Goal: Task Accomplishment & Management: Complete application form

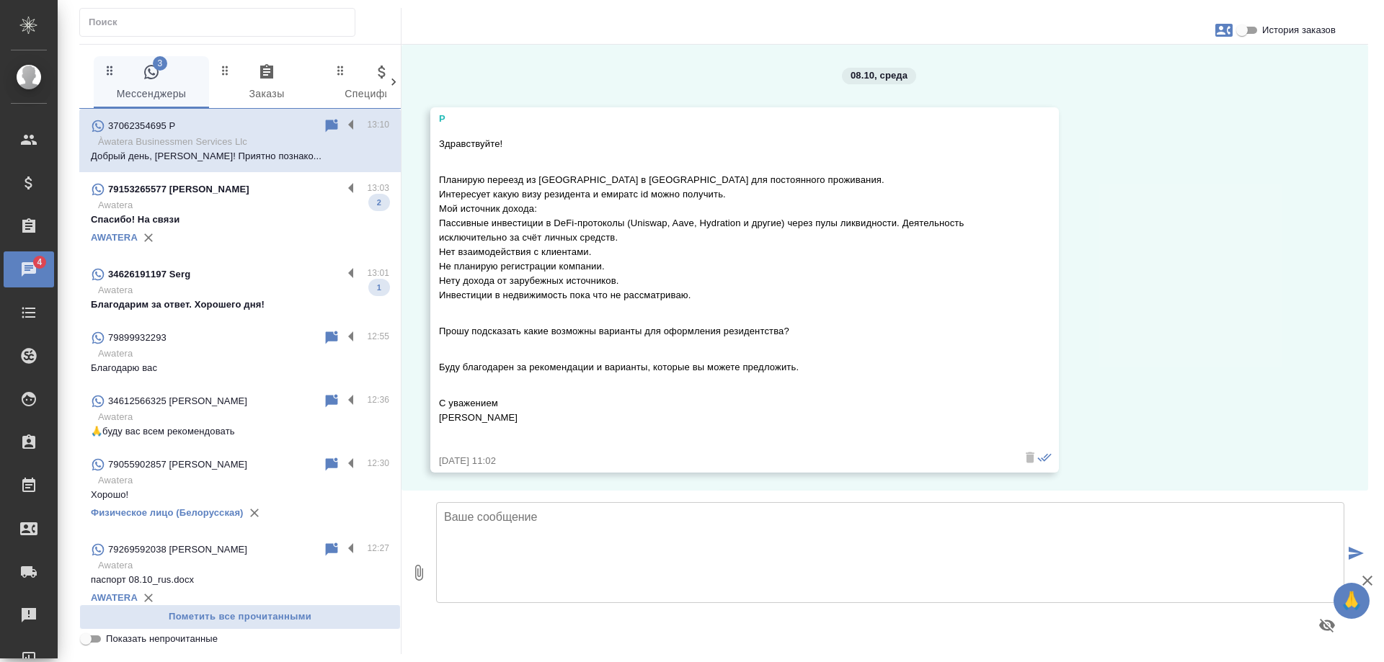
scroll to position [1013, 0]
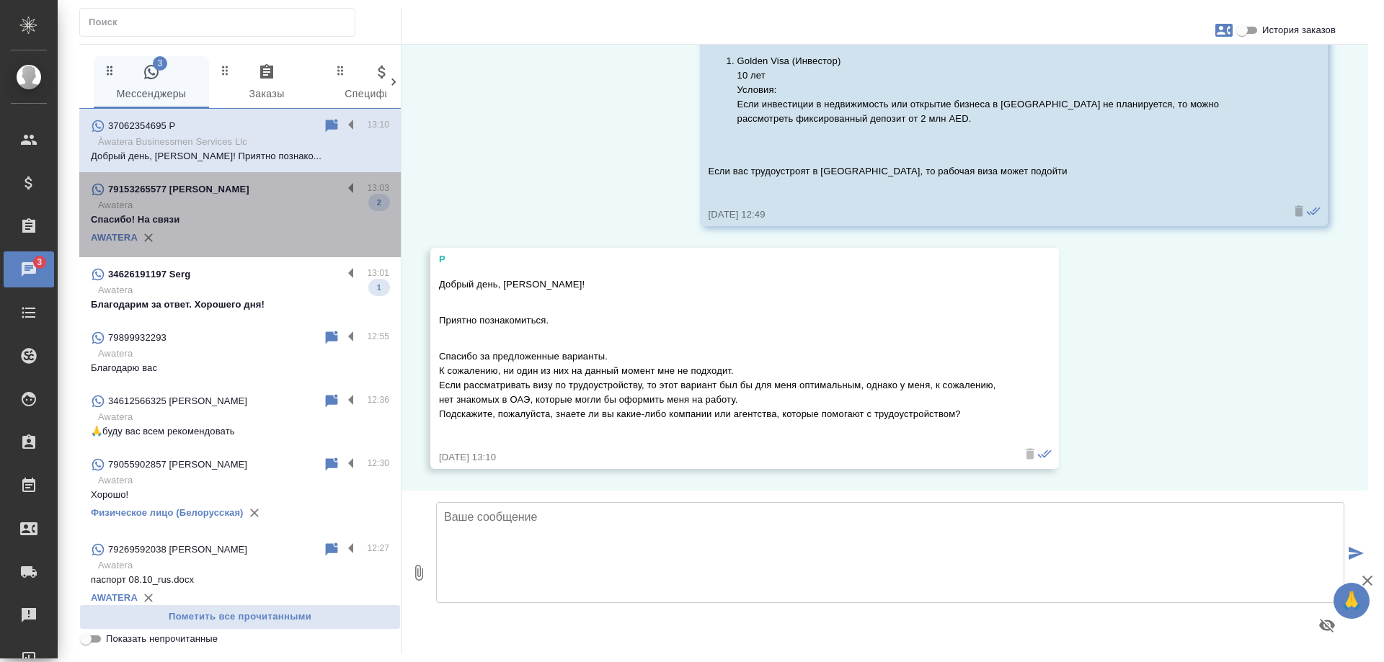
click at [262, 210] on p "Awatera" at bounding box center [243, 205] width 291 height 14
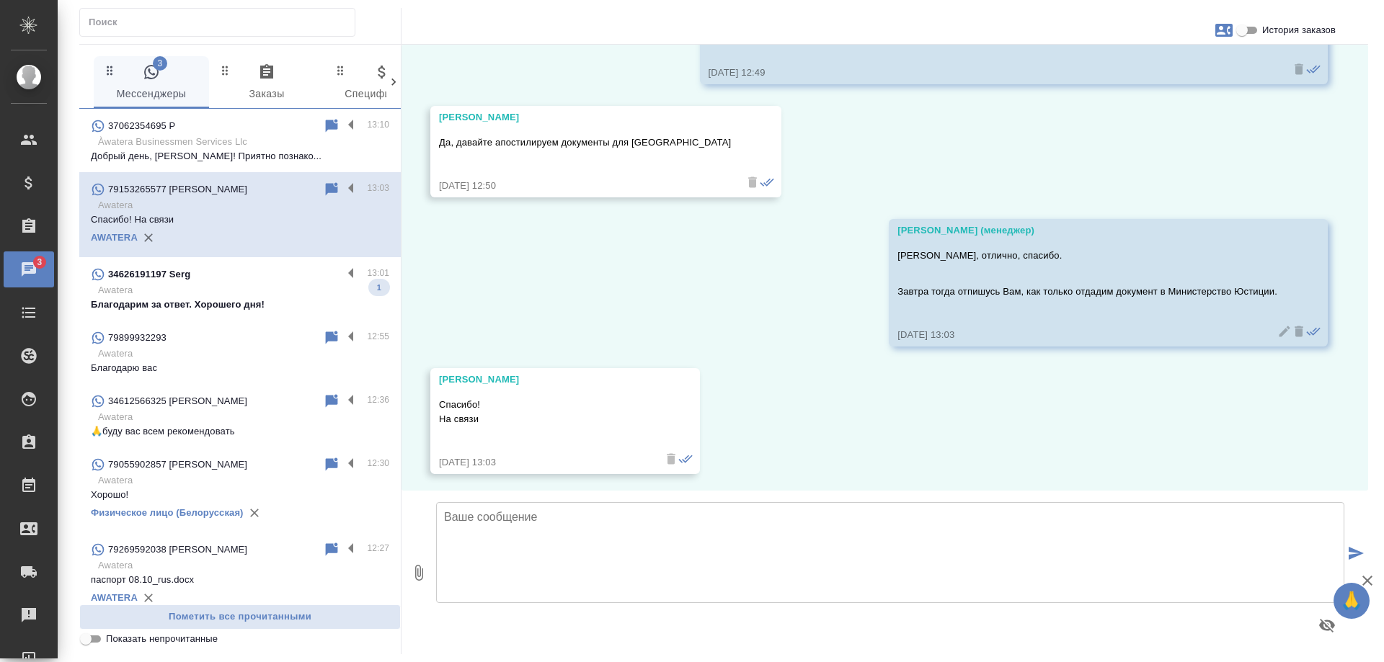
scroll to position [1275, 0]
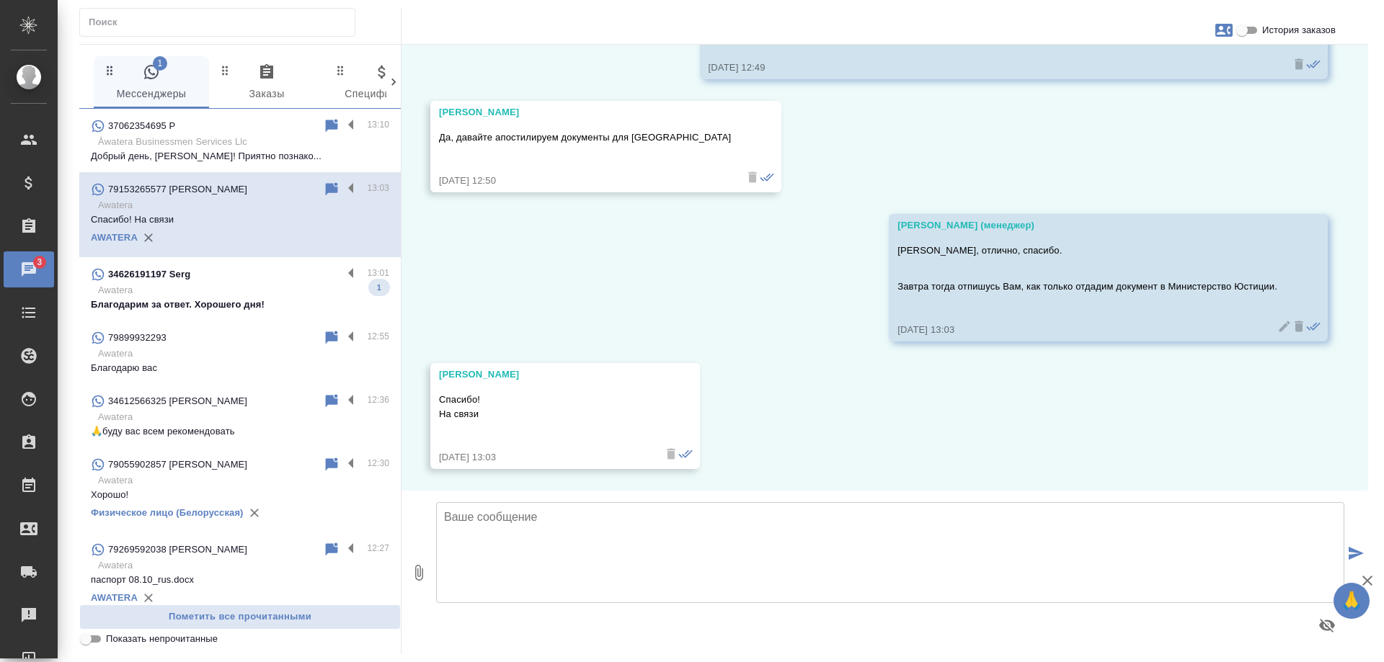
click at [253, 298] on p "Благодарим за ответ. Хорошего дня!" at bounding box center [240, 305] width 298 height 14
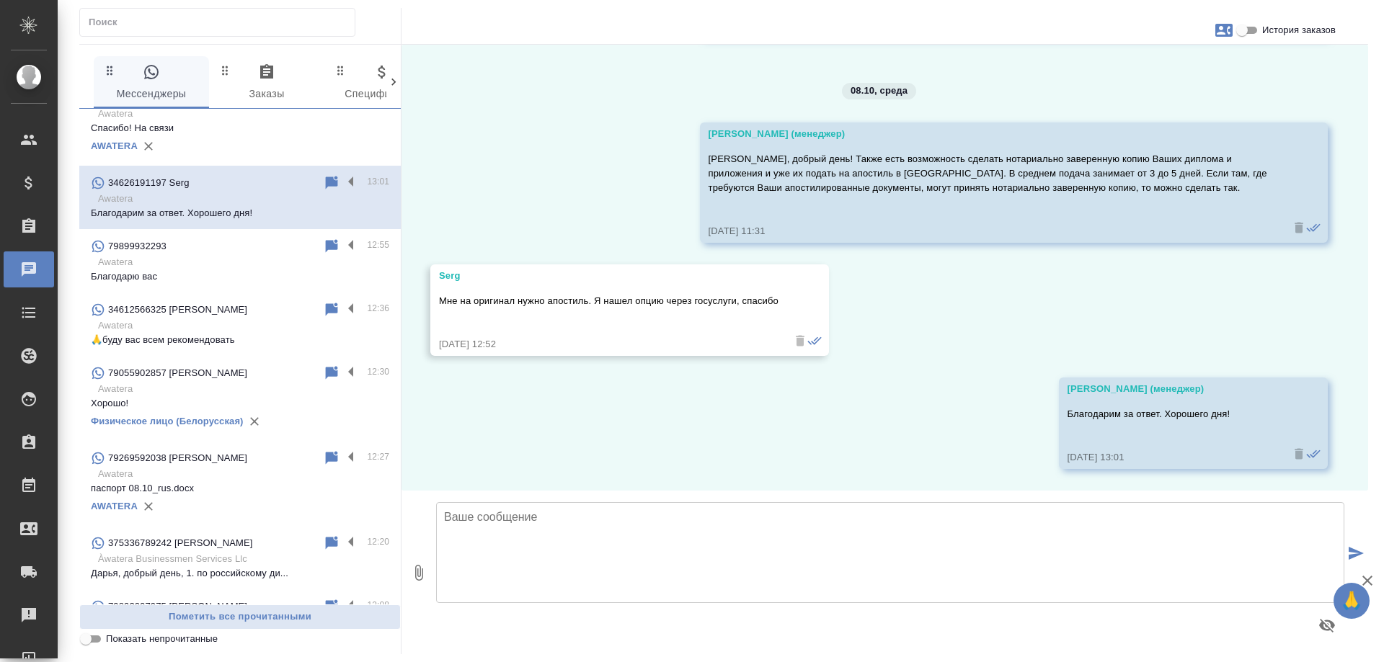
scroll to position [0, 0]
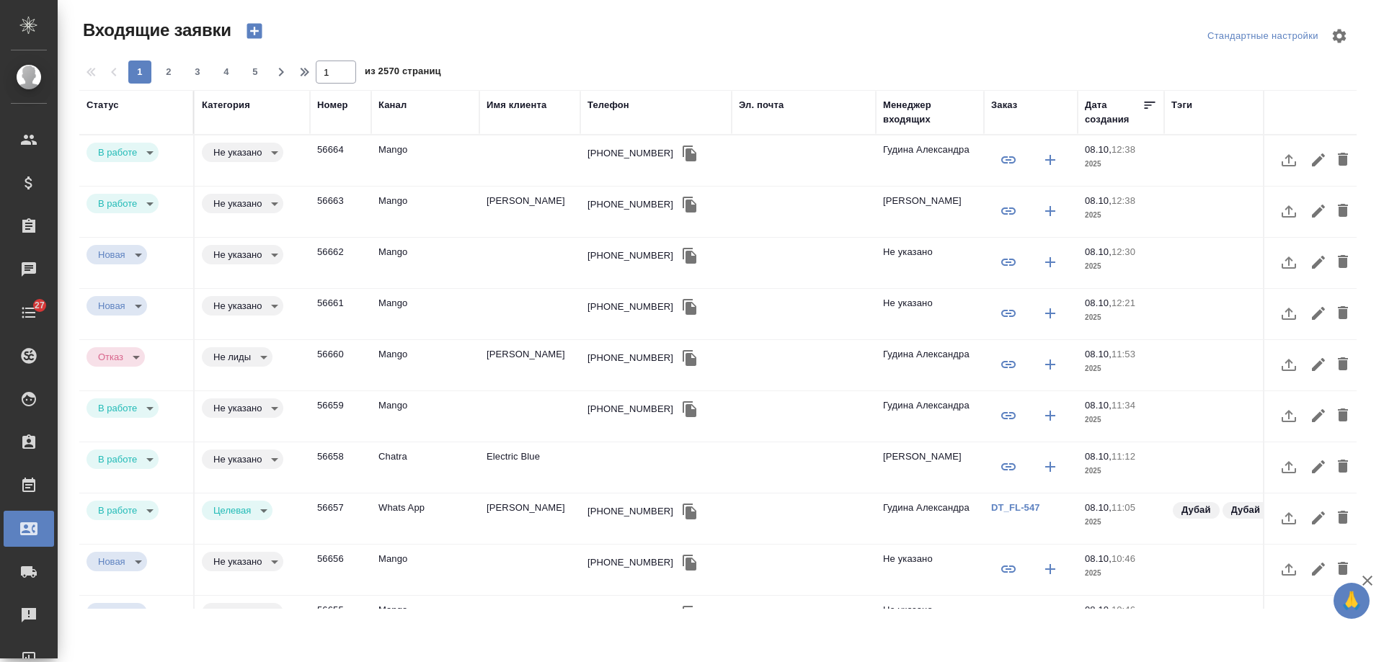
select select "RU"
click at [610, 148] on div "[PHONE_NUMBER]" at bounding box center [630, 153] width 86 height 14
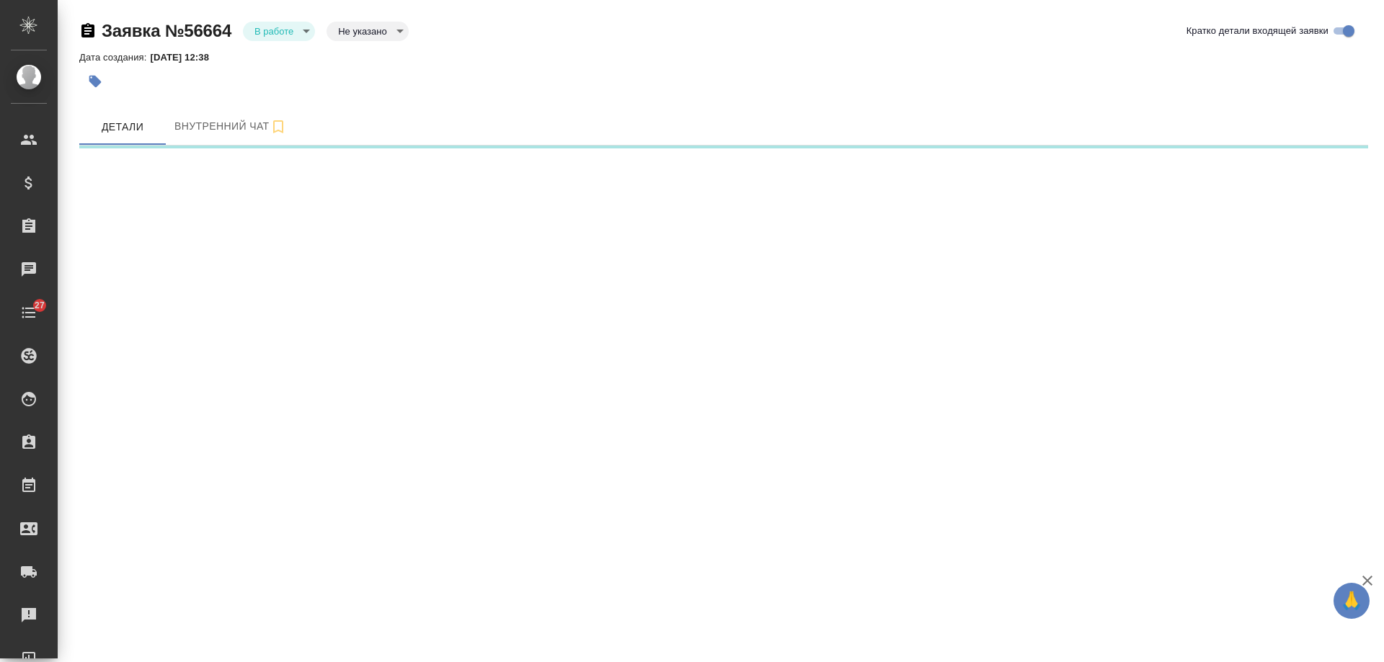
select select "RU"
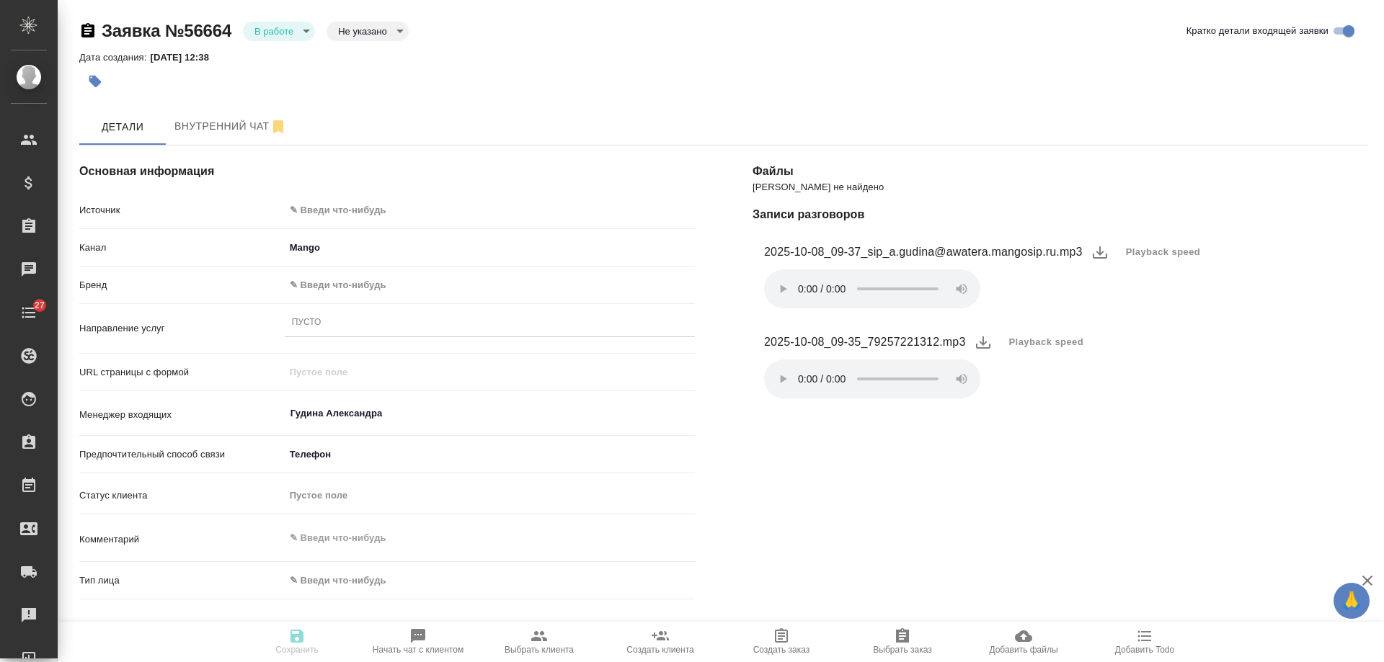
type textarea "x"
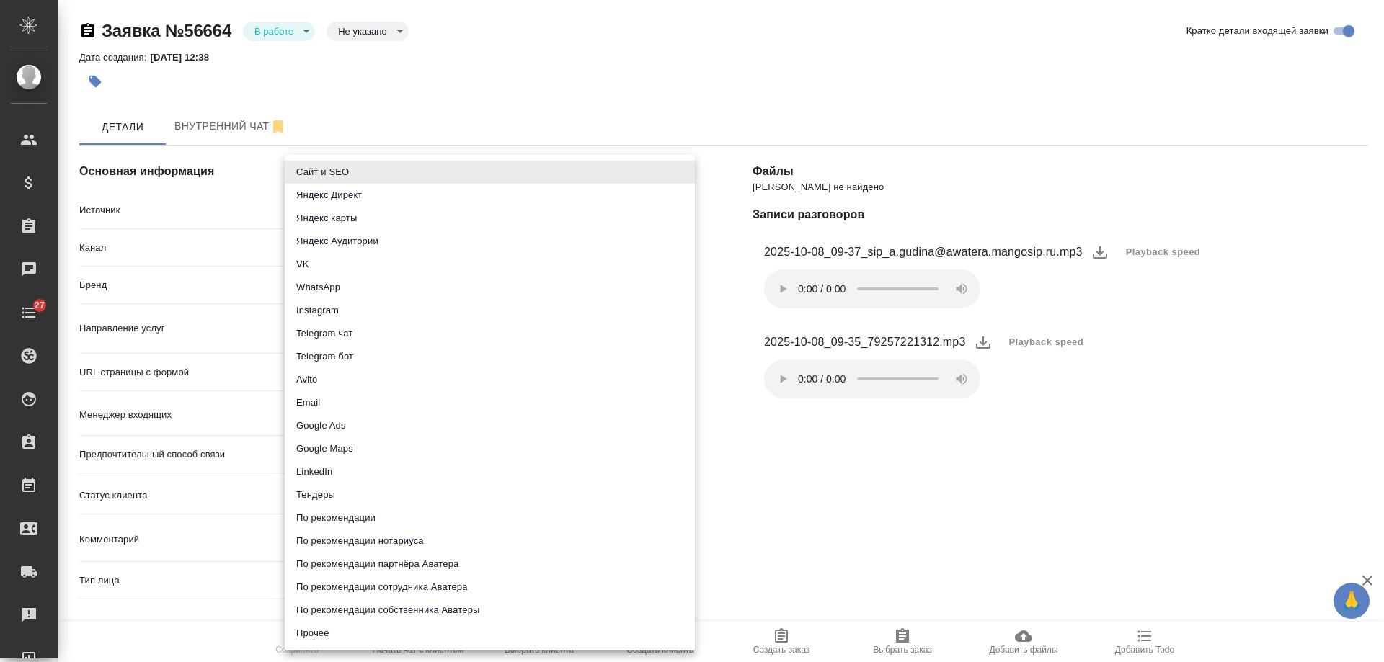
click at [354, 205] on body "🙏 .cls-1 fill:#fff; AWATERA Gudina Alexandra Клиенты Спецификации Заказы Чаты 2…" at bounding box center [692, 331] width 1384 height 662
click at [355, 168] on li "Сайт и SEO" at bounding box center [490, 172] width 410 height 23
type input "seo"
type textarea "x"
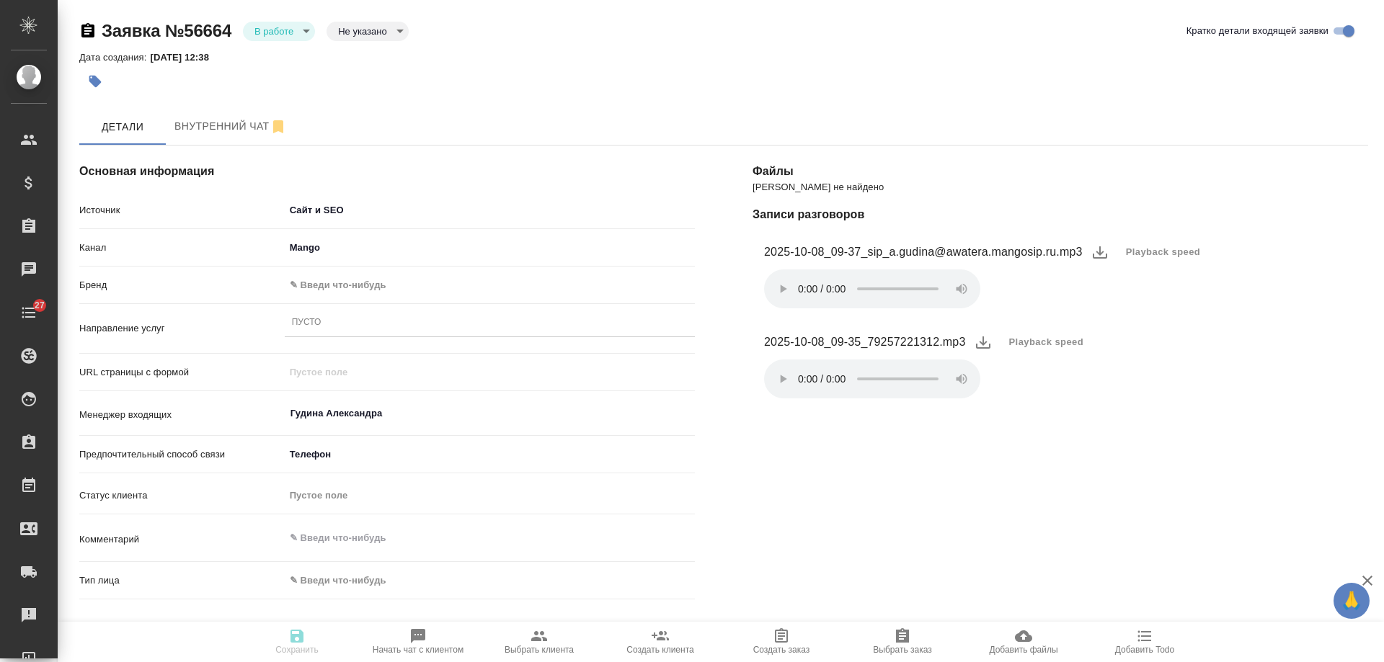
click at [335, 292] on body "🙏 .cls-1 fill:#fff; AWATERA Gudina Alexandra Клиенты Спецификации Заказы Чаты 2…" at bounding box center [692, 331] width 1384 height 662
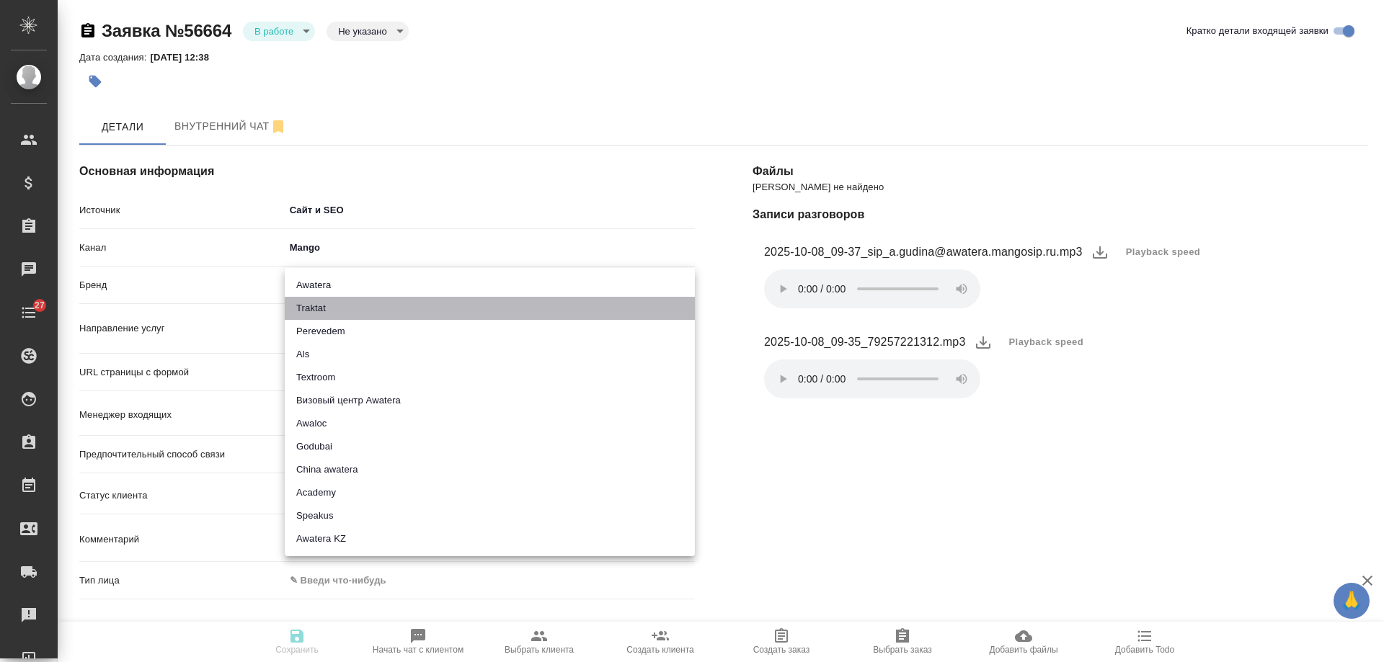
click at [337, 308] on li "Traktat" at bounding box center [490, 308] width 410 height 23
type input "traktat"
type textarea "x"
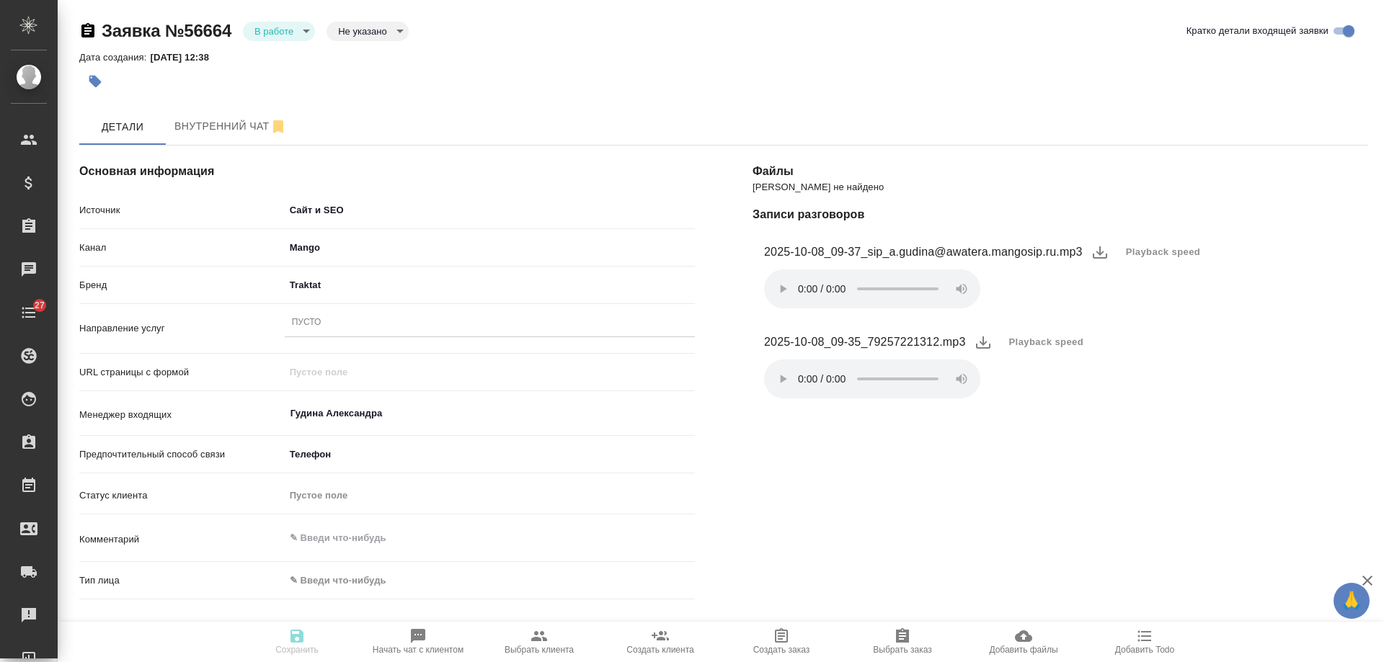
click at [330, 324] on div "Пусто" at bounding box center [490, 323] width 410 height 21
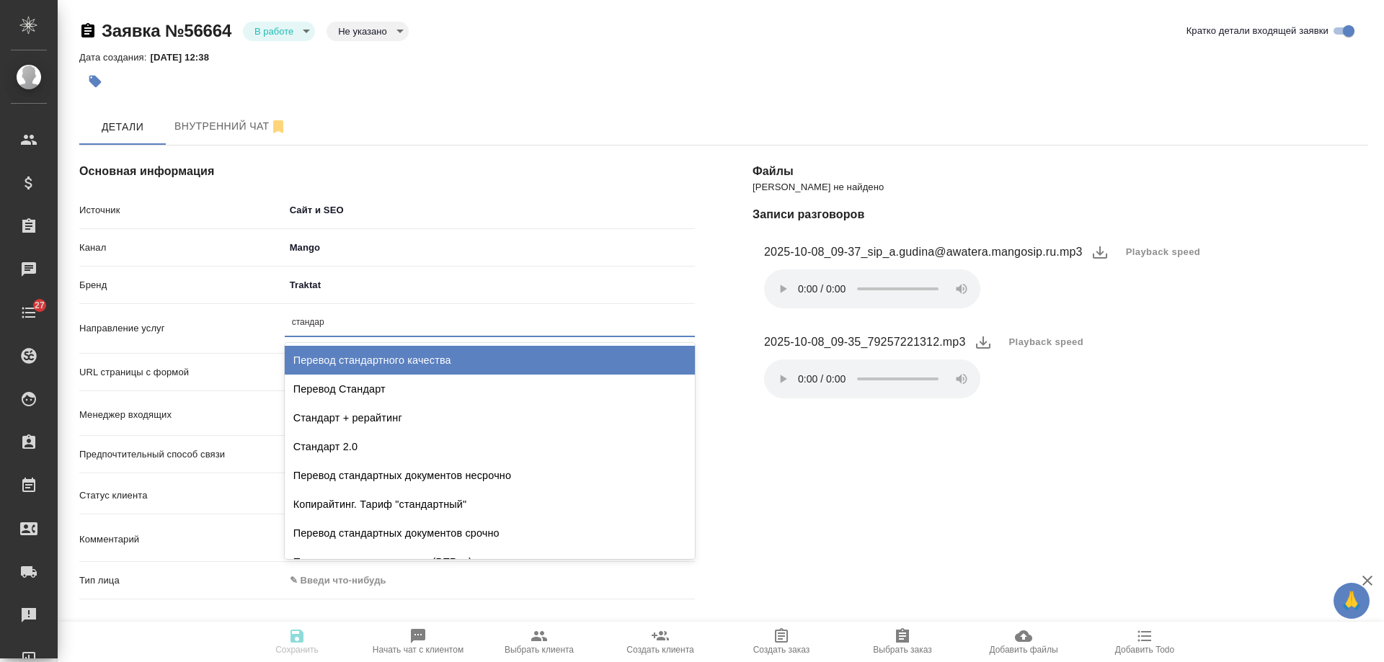
type input "стандарт"
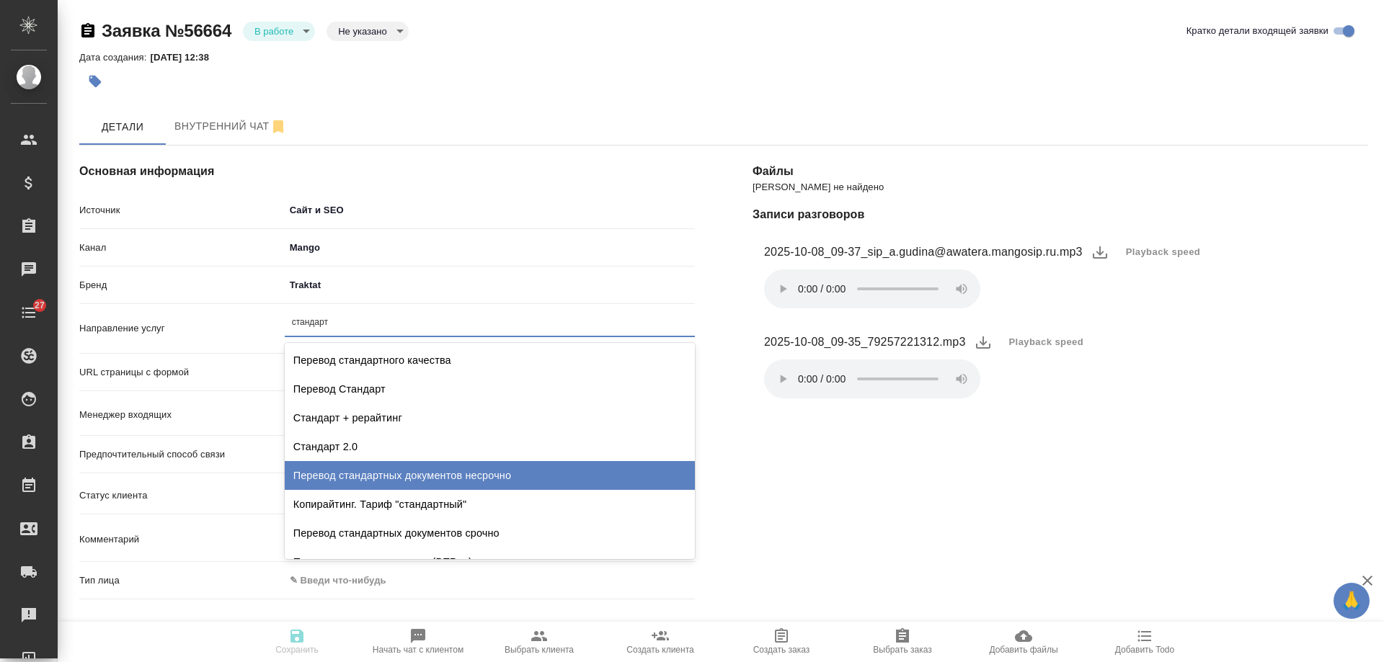
click at [443, 470] on div "Перевод стандартных документов несрочно" at bounding box center [490, 475] width 410 height 29
type textarea "x"
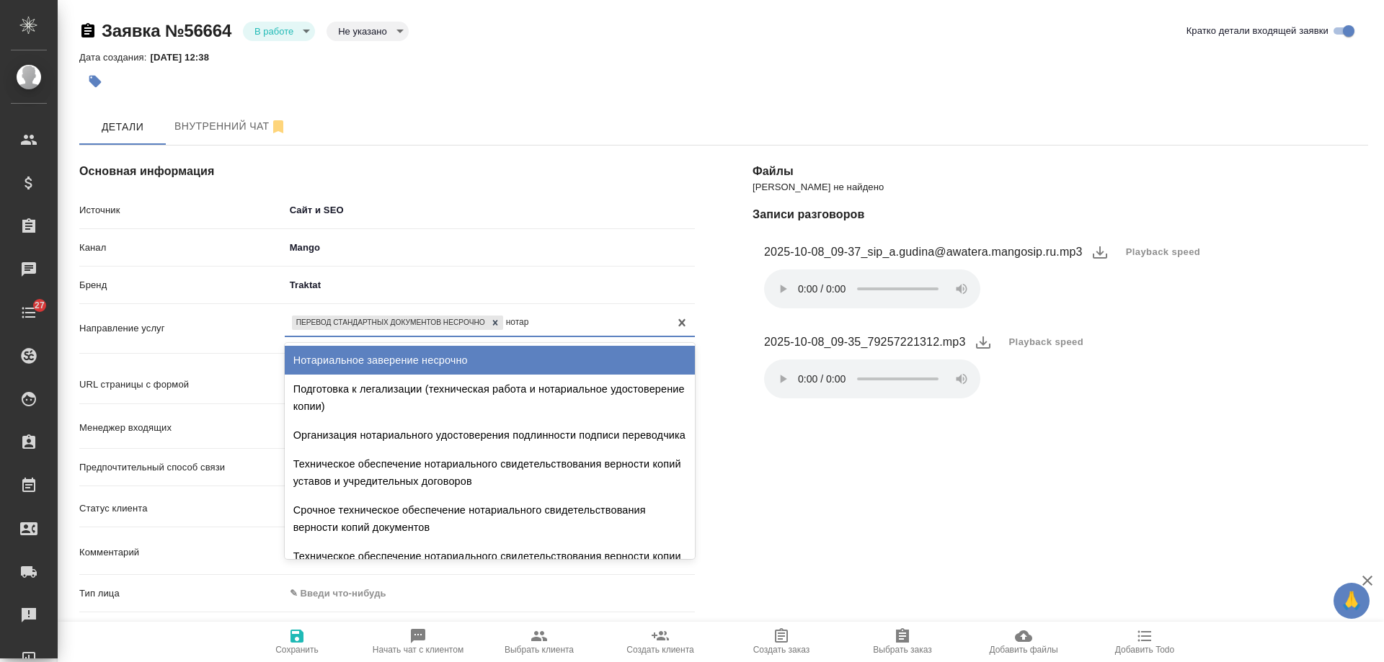
type input "нотари"
click at [438, 357] on div "Нотариальное заверение несрочно" at bounding box center [490, 360] width 410 height 29
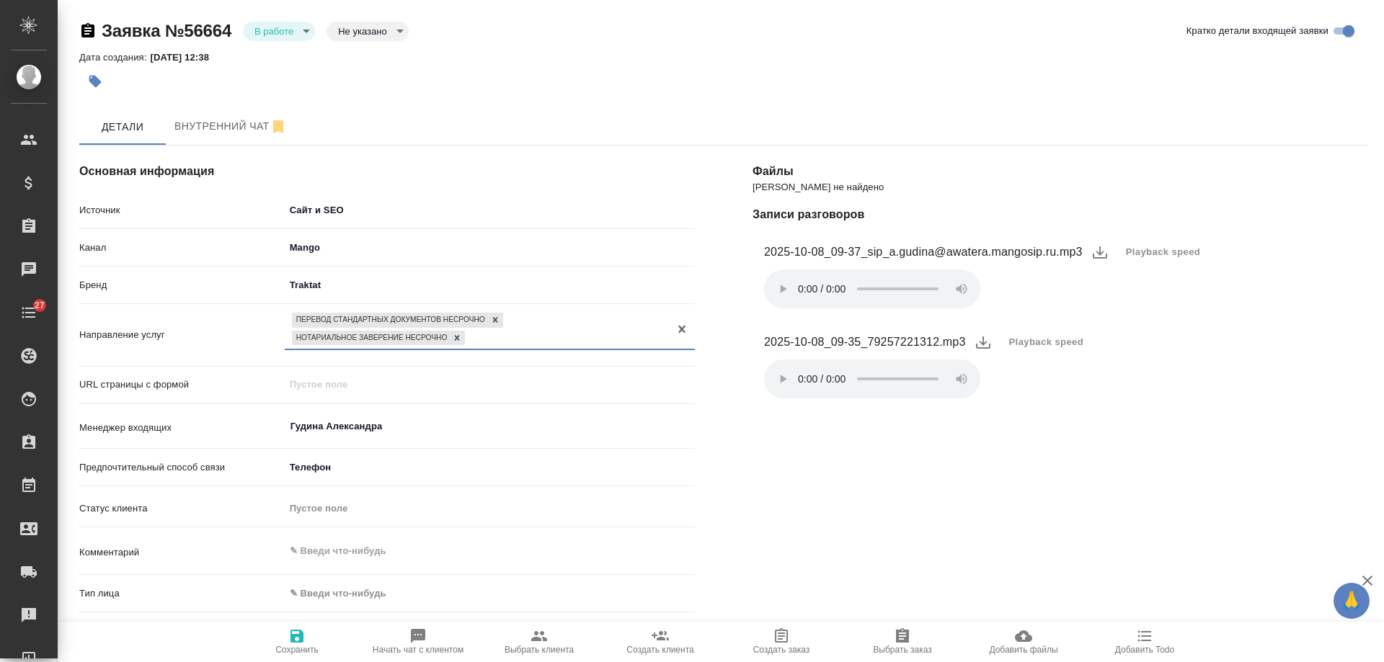
scroll to position [216, 0]
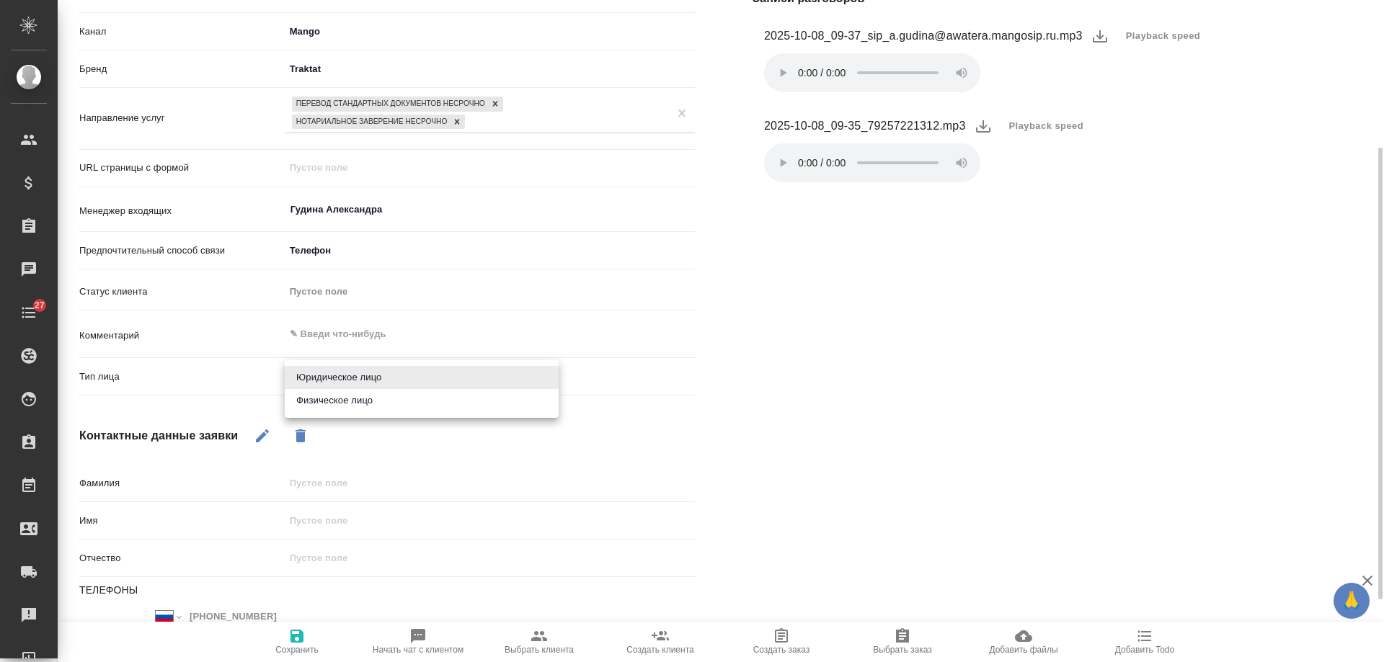
click at [378, 383] on body "🙏 .cls-1 fill:#fff; AWATERA Gudina Alexandra Клиенты Спецификации Заказы 0 Чаты…" at bounding box center [692, 331] width 1384 height 662
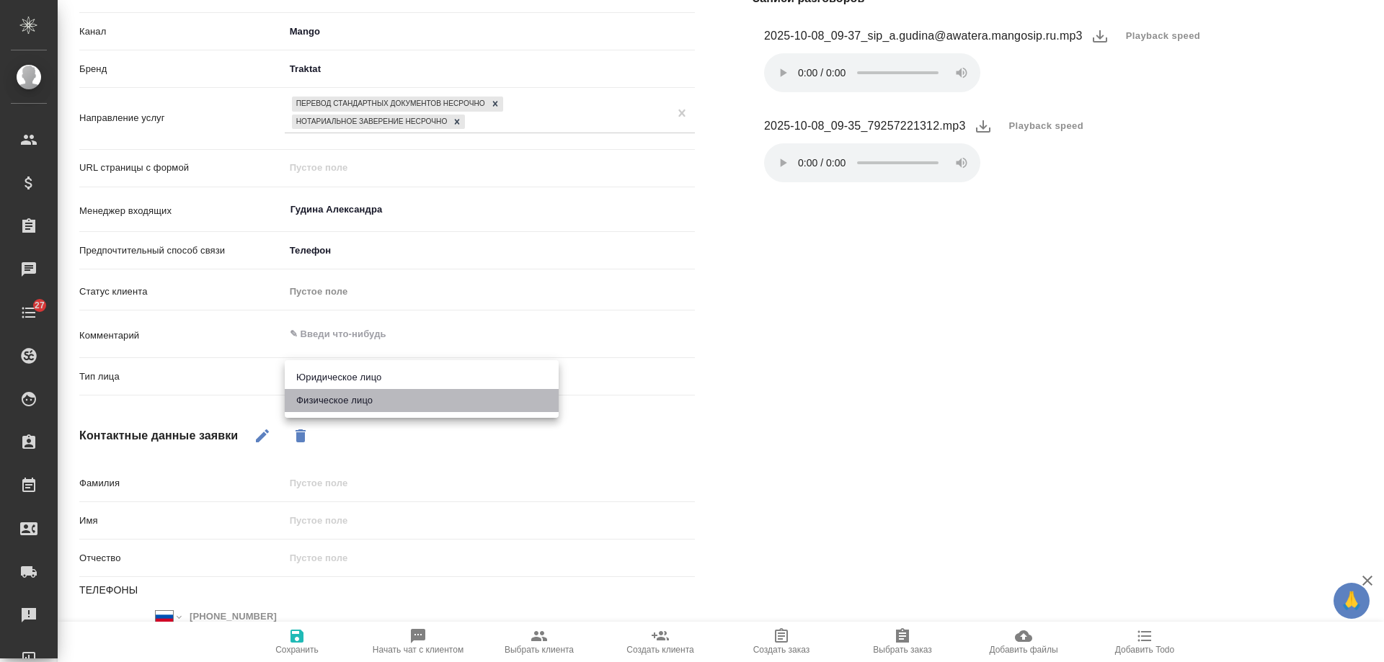
click at [381, 404] on li "Физическое лицо" at bounding box center [422, 400] width 274 height 23
type textarea "x"
type input "private"
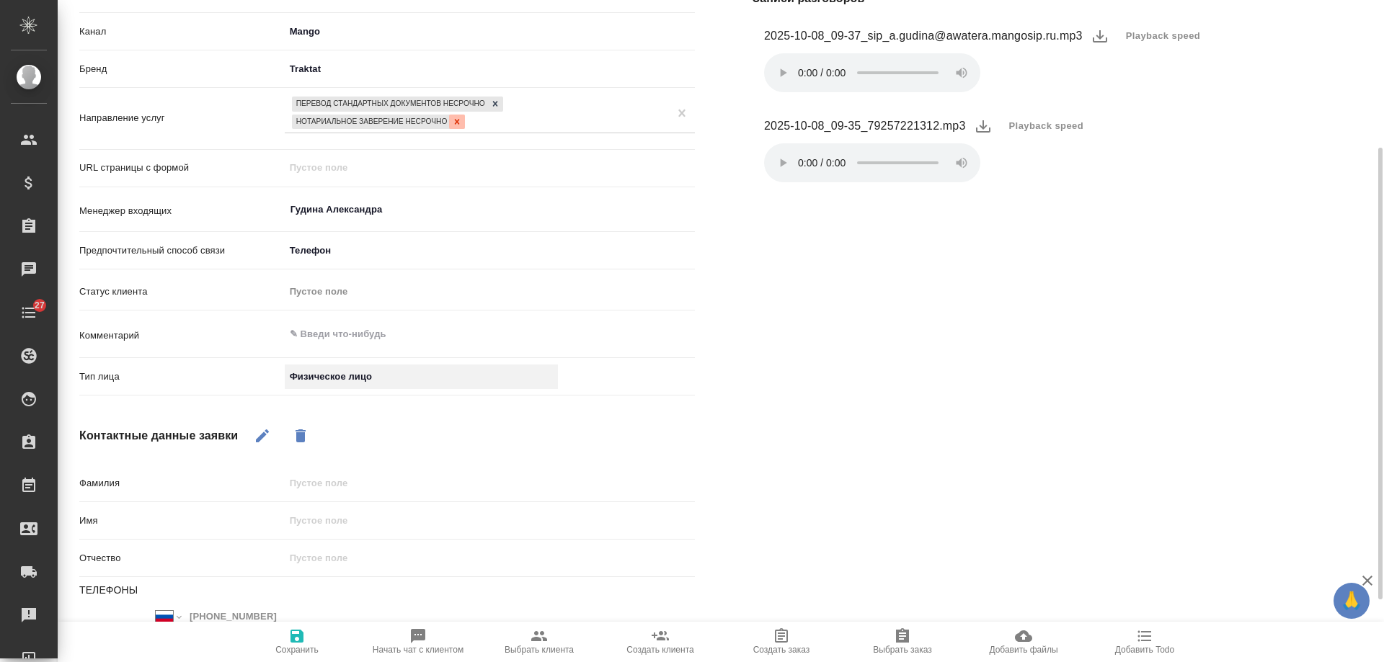
drag, startPoint x: 455, startPoint y: 123, endPoint x: 478, endPoint y: 112, distance: 25.5
click at [456, 123] on icon at bounding box center [457, 122] width 10 height 10
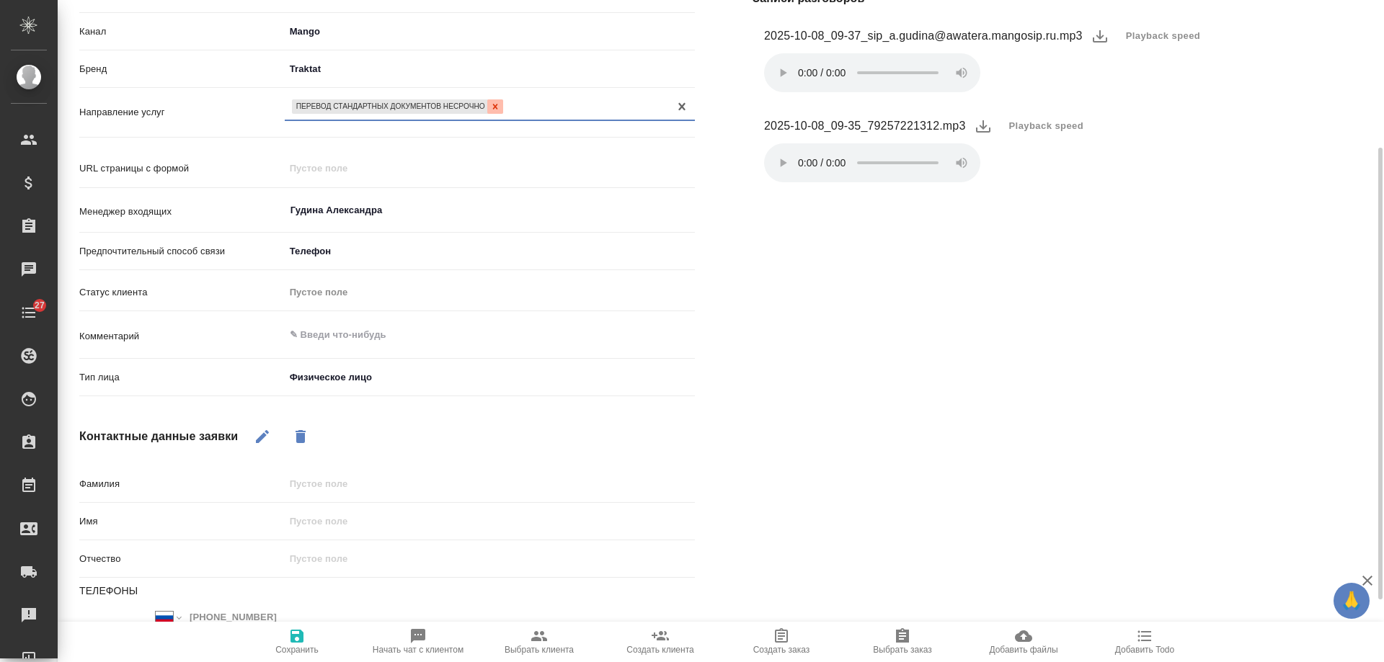
click at [494, 107] on icon at bounding box center [494, 106] width 5 height 5
type textarea "x"
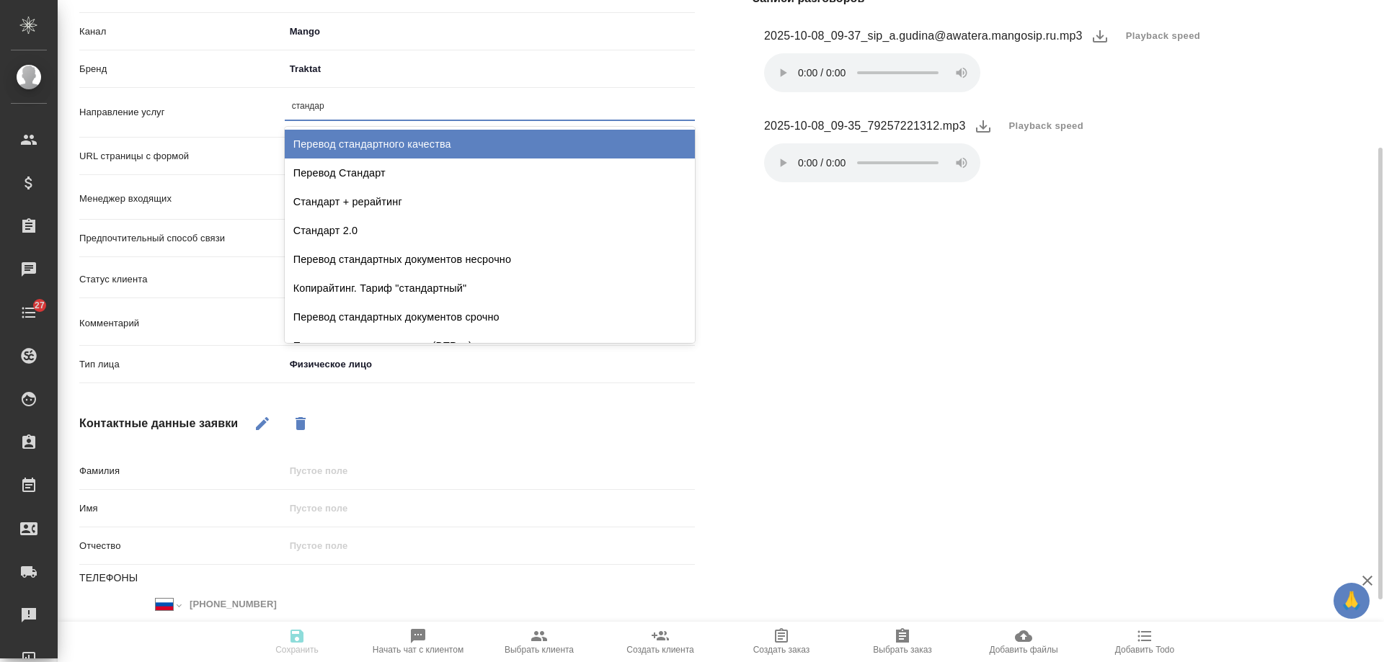
type input "стандарт"
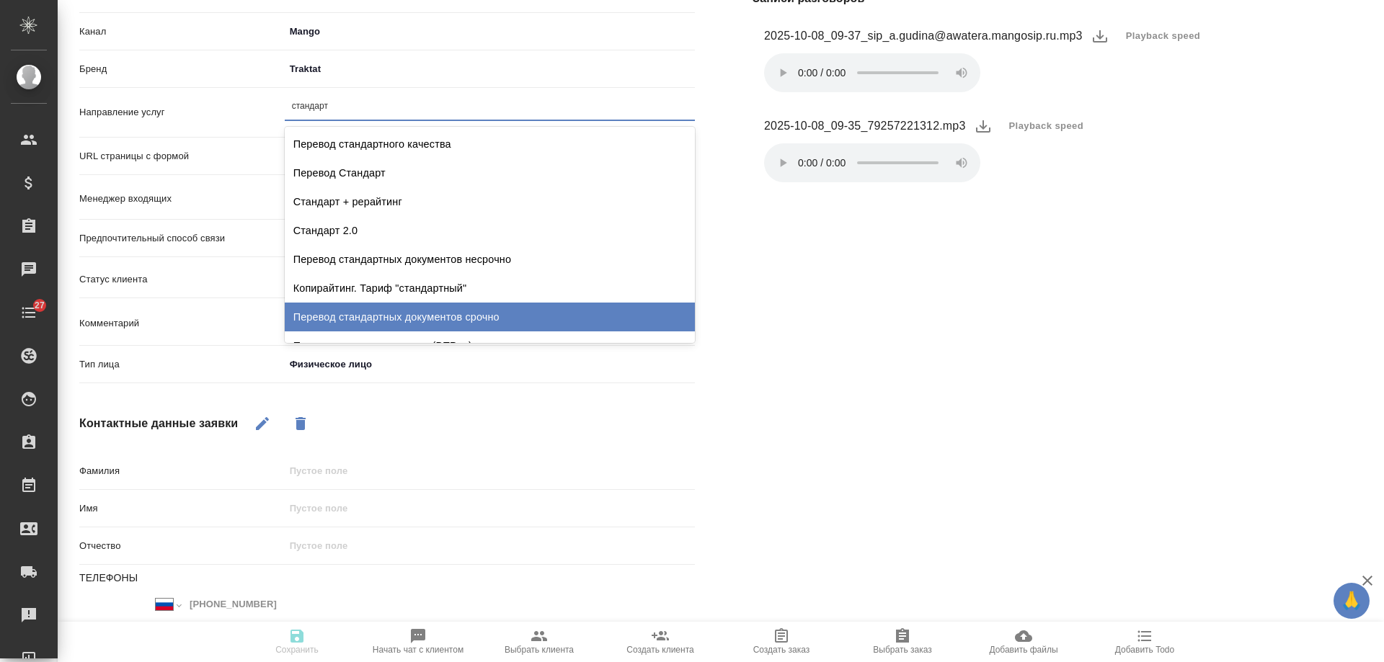
click at [484, 312] on div "Перевод стандартных документов срочно" at bounding box center [490, 317] width 410 height 29
type textarea "x"
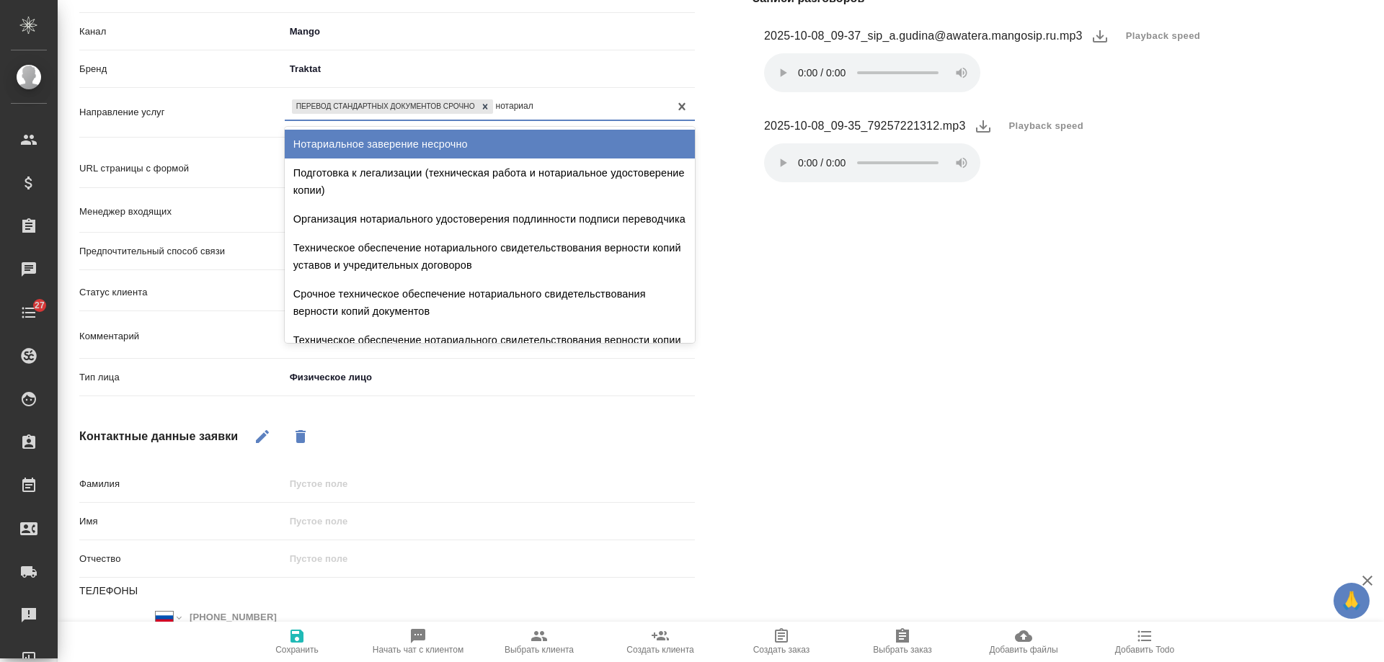
type input "нотариаль"
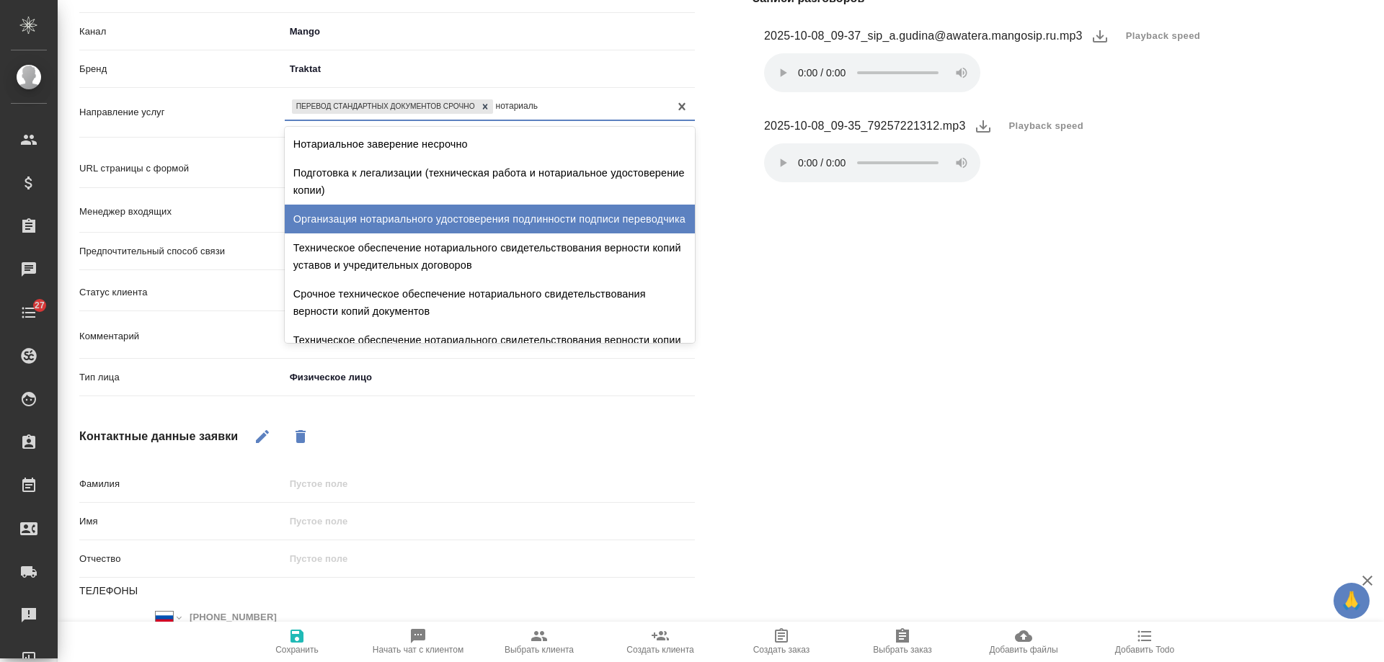
scroll to position [144, 0]
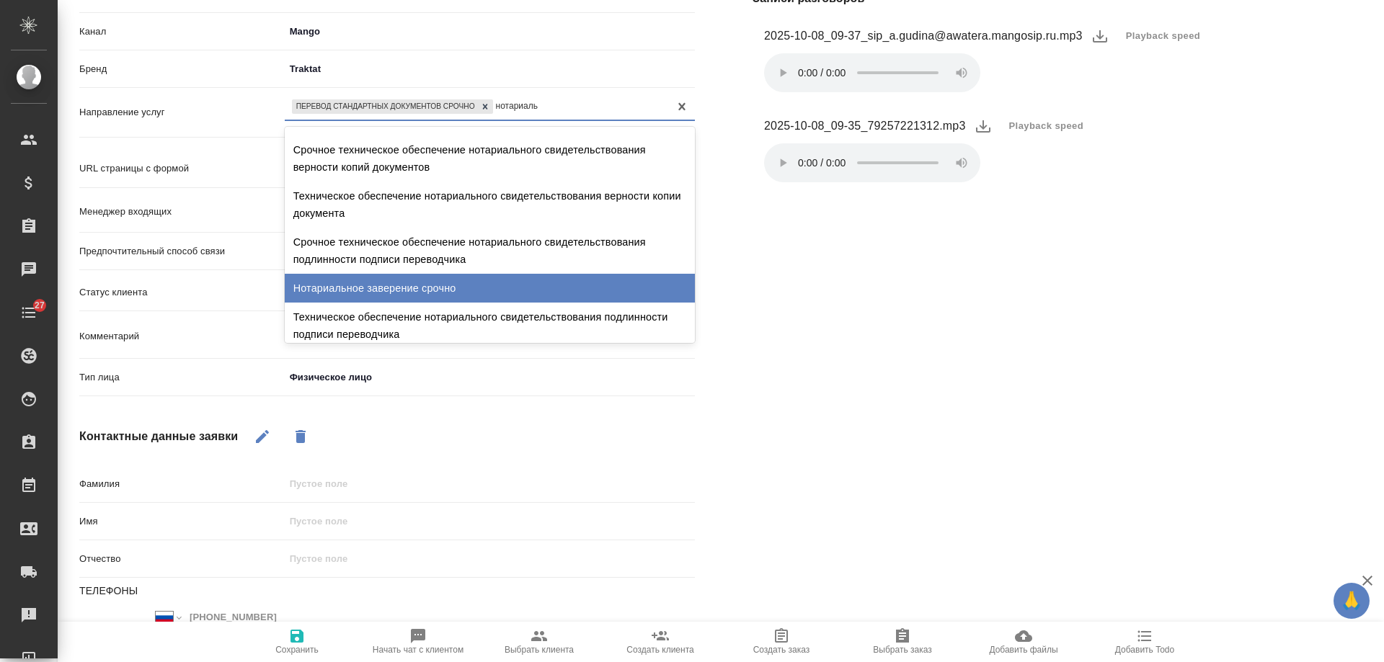
click at [469, 303] on div "Нотариальное заверение срочно" at bounding box center [490, 288] width 410 height 29
type textarea "x"
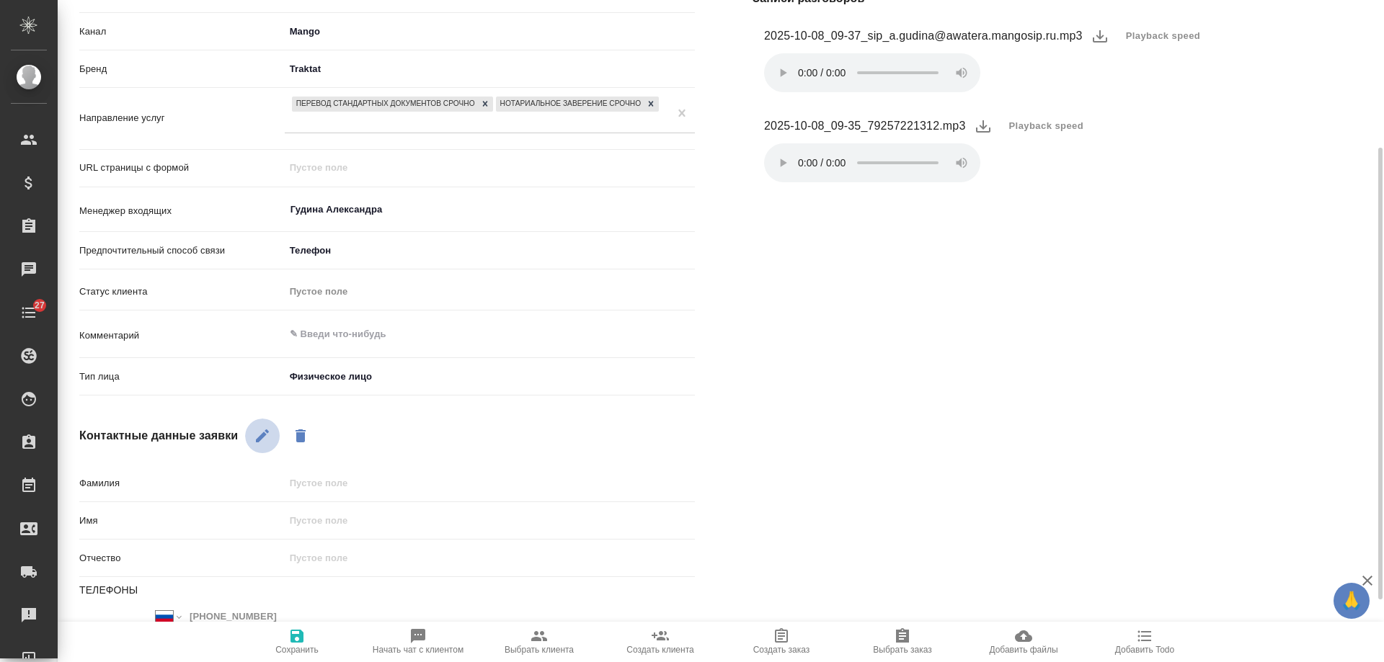
click at [262, 440] on icon "button" at bounding box center [262, 436] width 13 height 13
click at [348, 528] on input "text" at bounding box center [490, 520] width 410 height 21
type input "К"
type textarea "x"
type input "Кр"
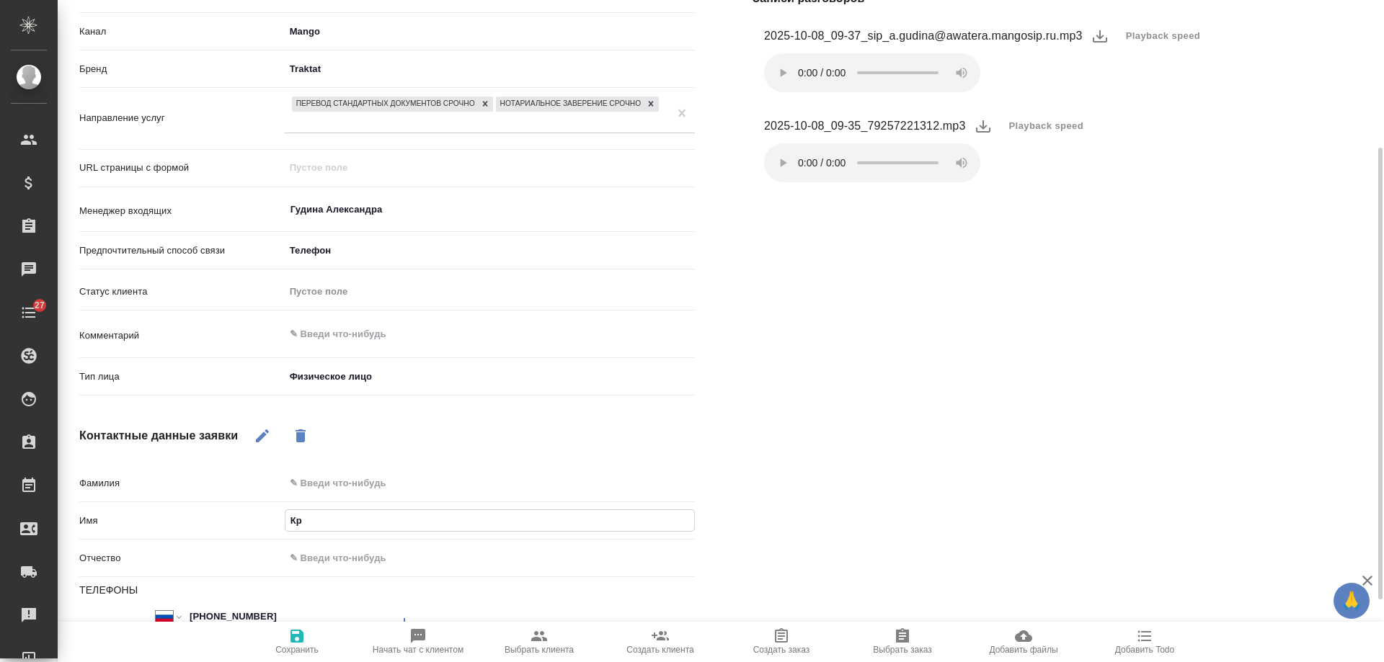
type textarea "x"
type input "Крис"
type textarea "x"
type input "Кристи"
type textarea "x"
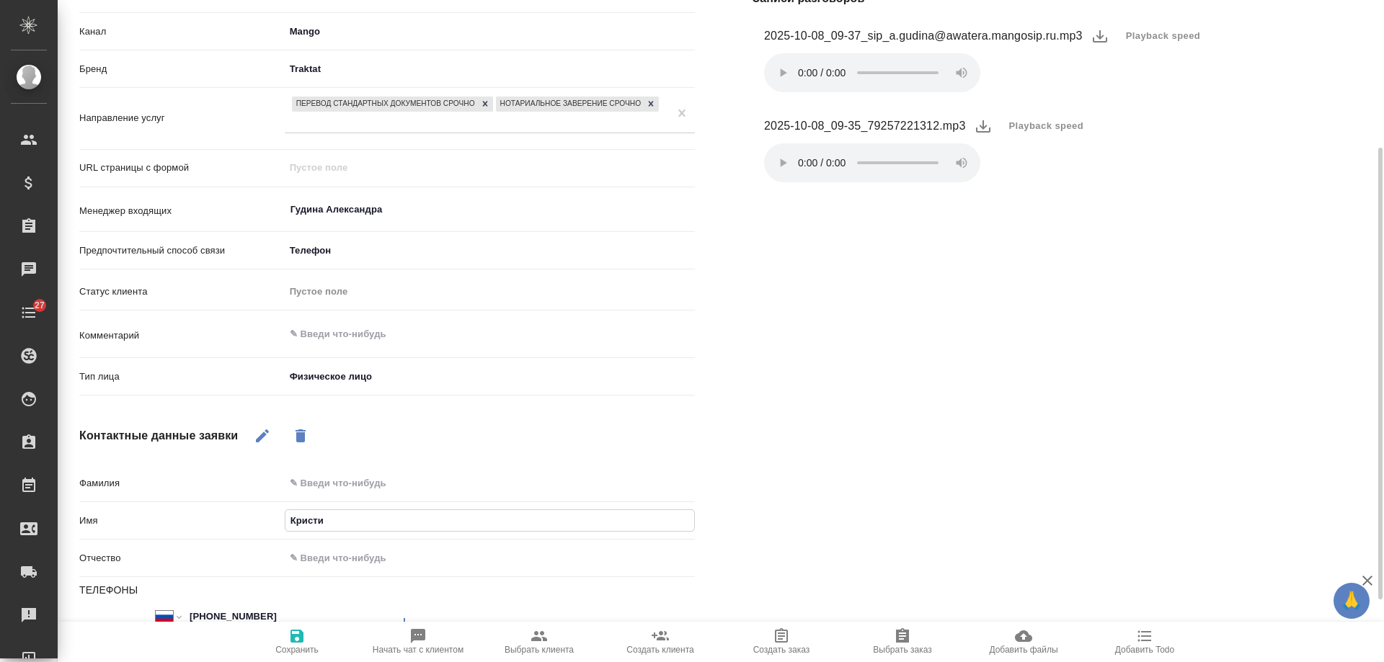
type input "Кристин"
type textarea "x"
type input "Кристина"
type textarea "x"
type input "Кристина"
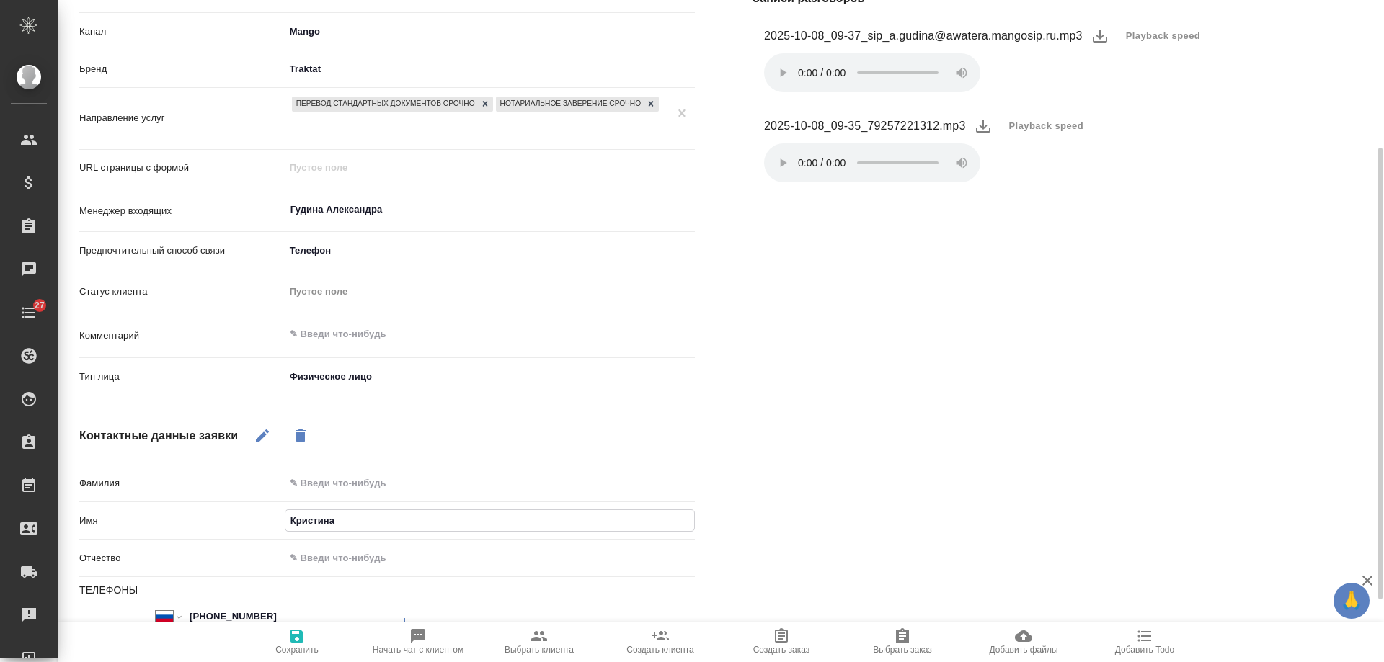
click at [308, 639] on span "Сохранить" at bounding box center [297, 641] width 104 height 27
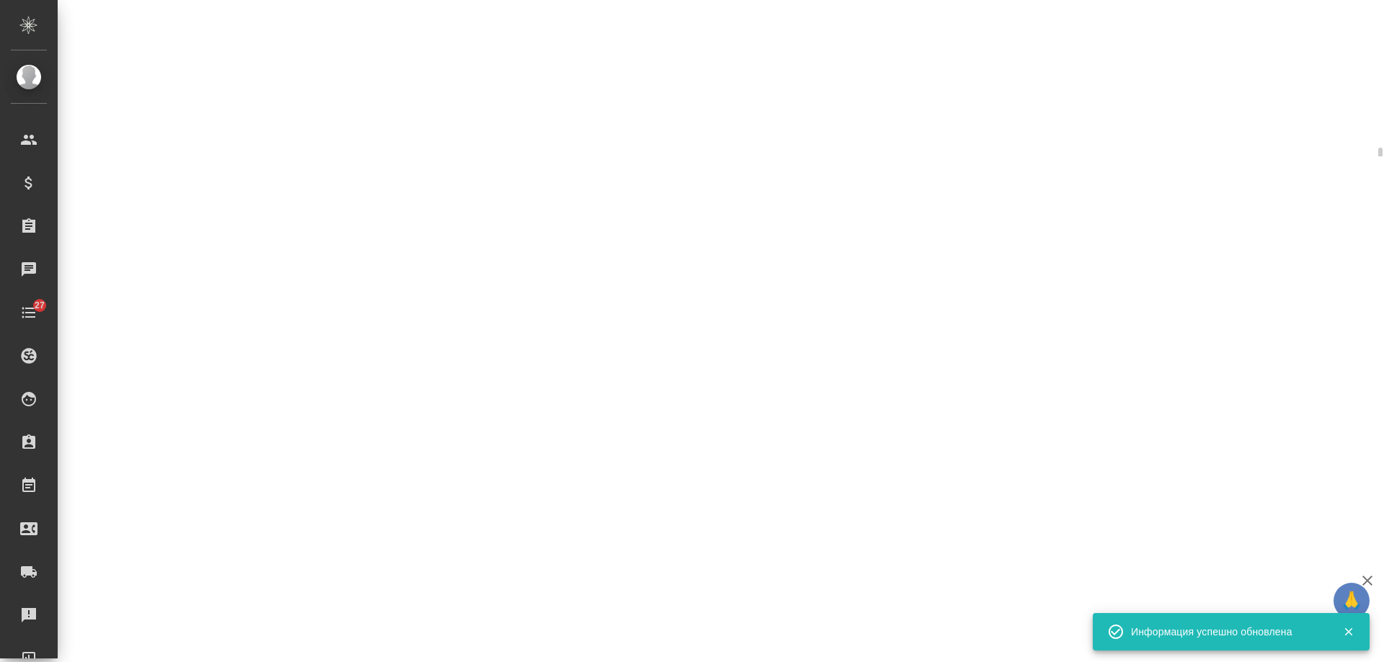
select select "RU"
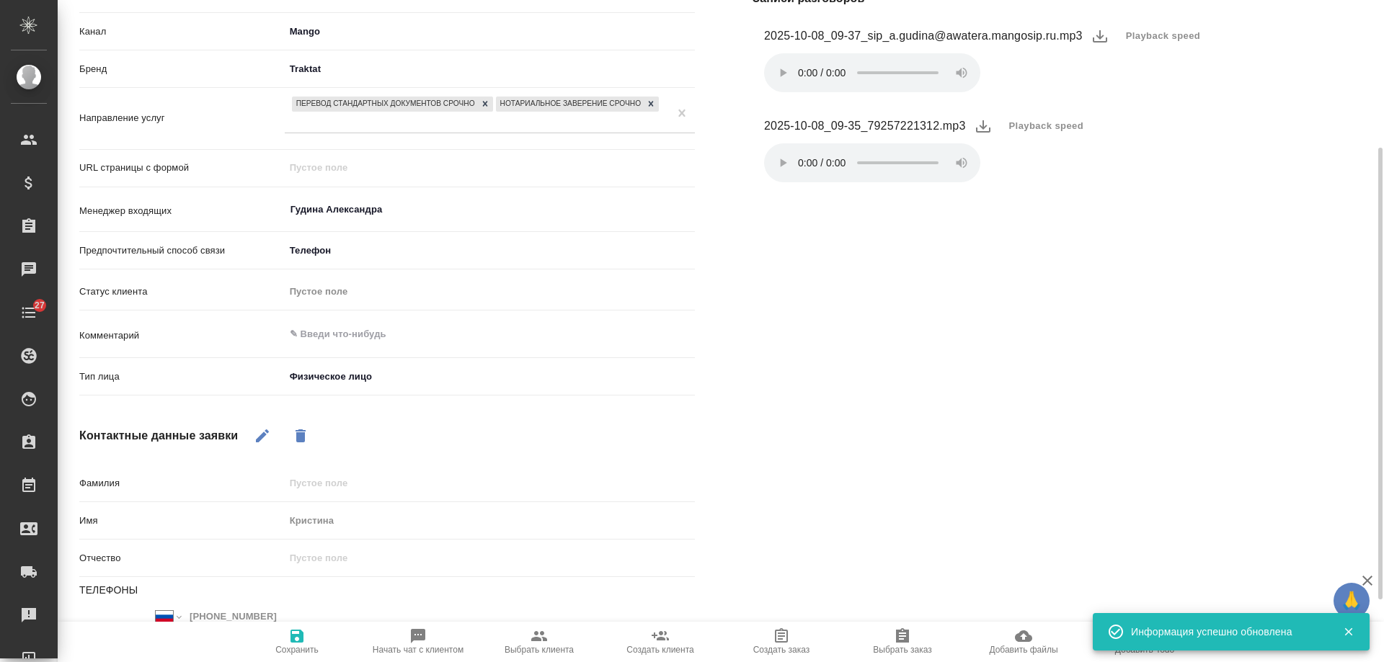
click at [1351, 631] on icon "button" at bounding box center [1348, 632] width 13 height 13
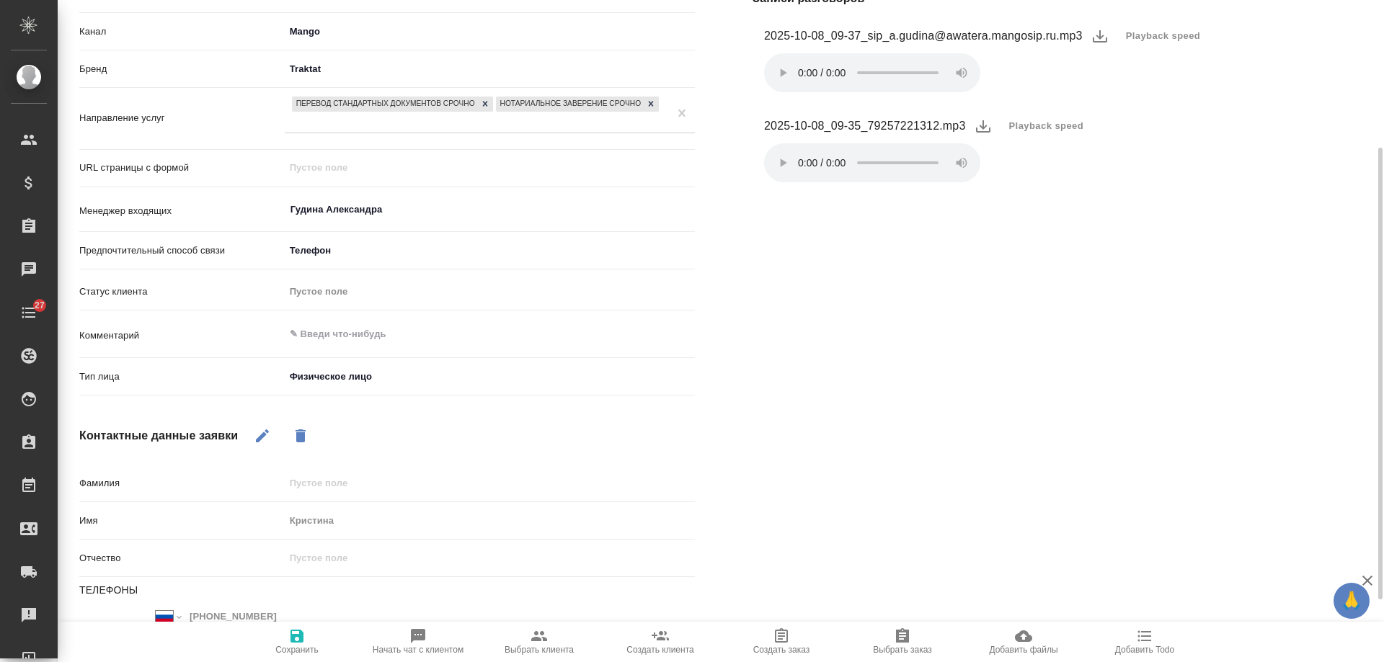
click at [1146, 641] on icon "button" at bounding box center [1145, 636] width 14 height 11
type textarea "x"
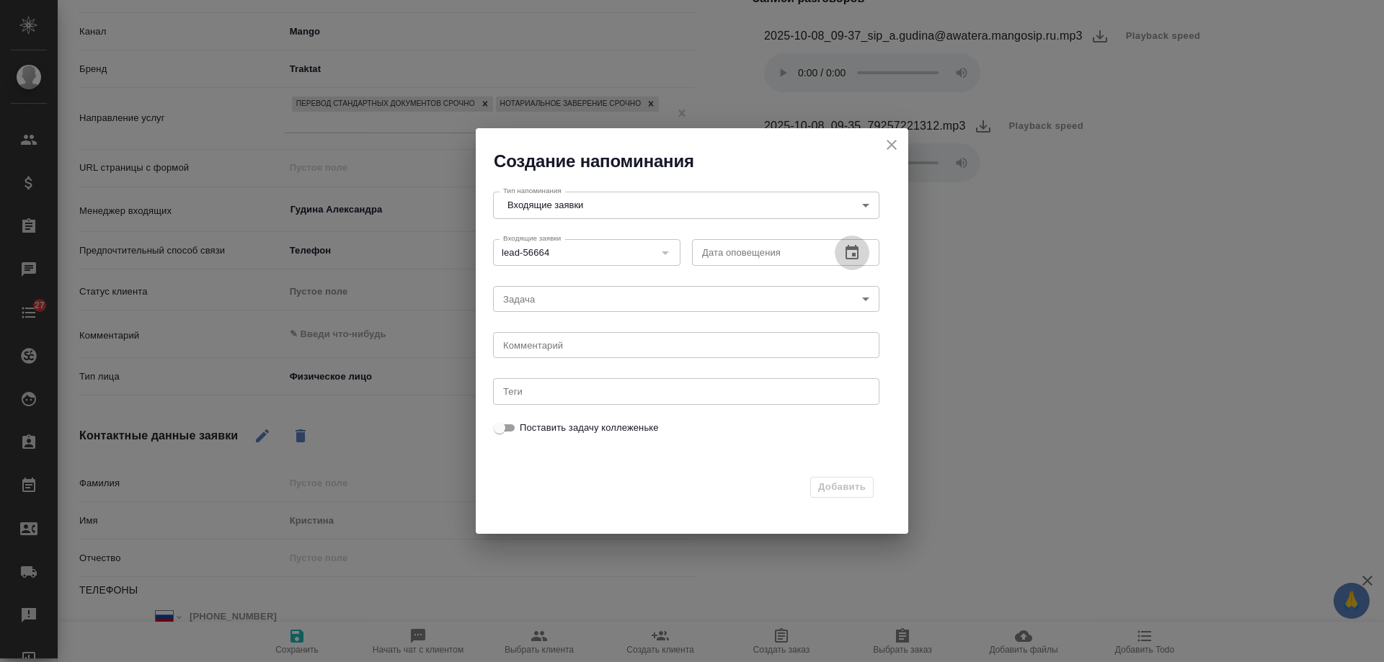
click at [849, 239] on button "button" at bounding box center [852, 253] width 35 height 35
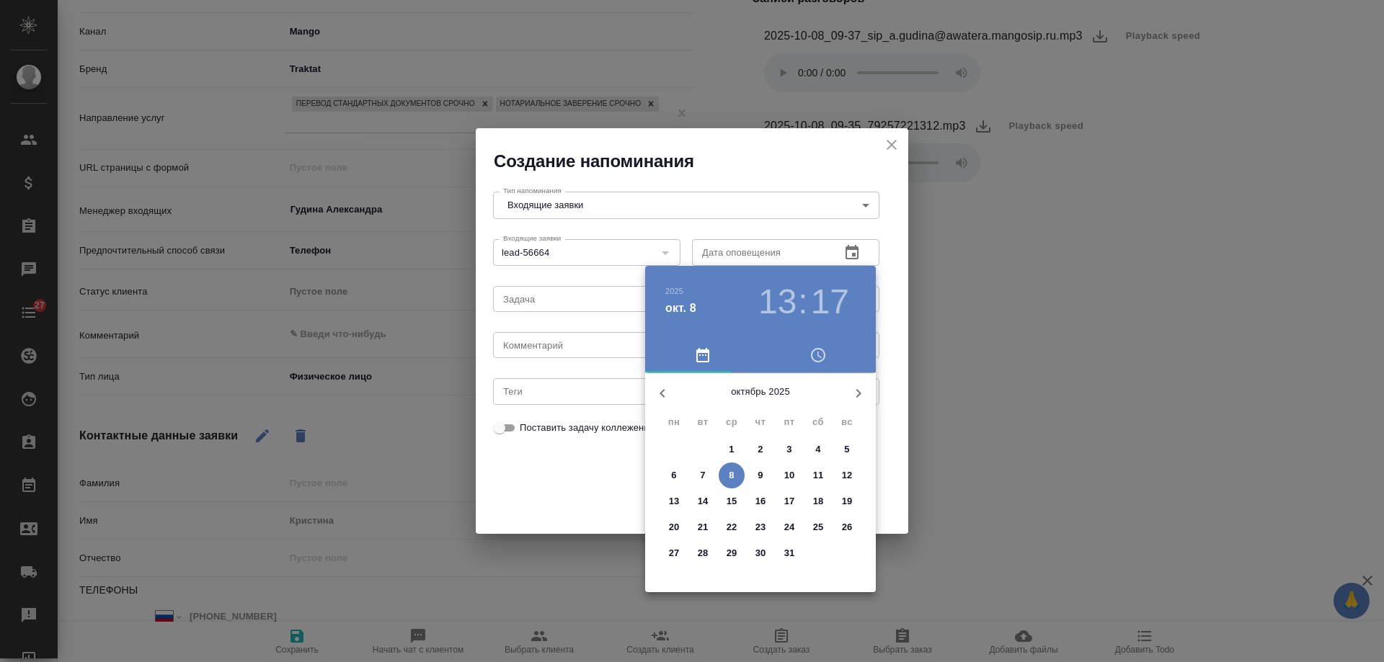
click at [724, 476] on span "8" at bounding box center [732, 475] width 26 height 14
type input "08.10.2025 13:17"
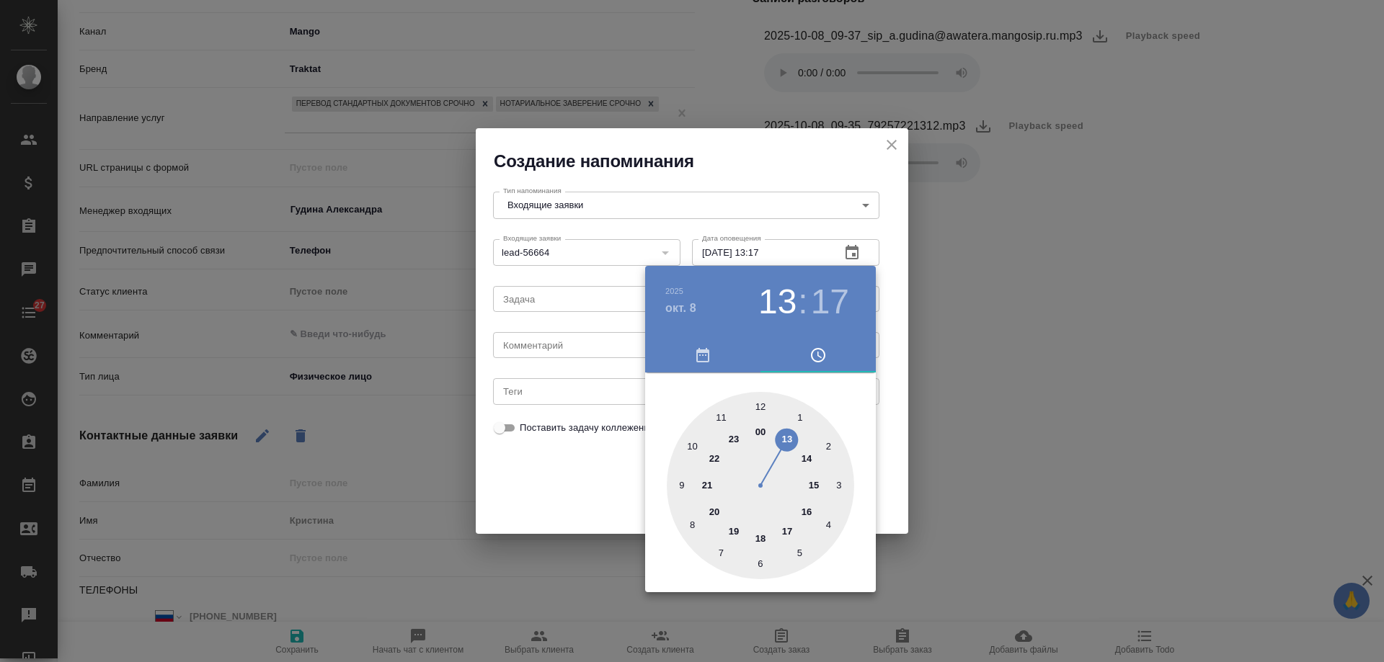
click at [575, 349] on div at bounding box center [692, 331] width 1384 height 662
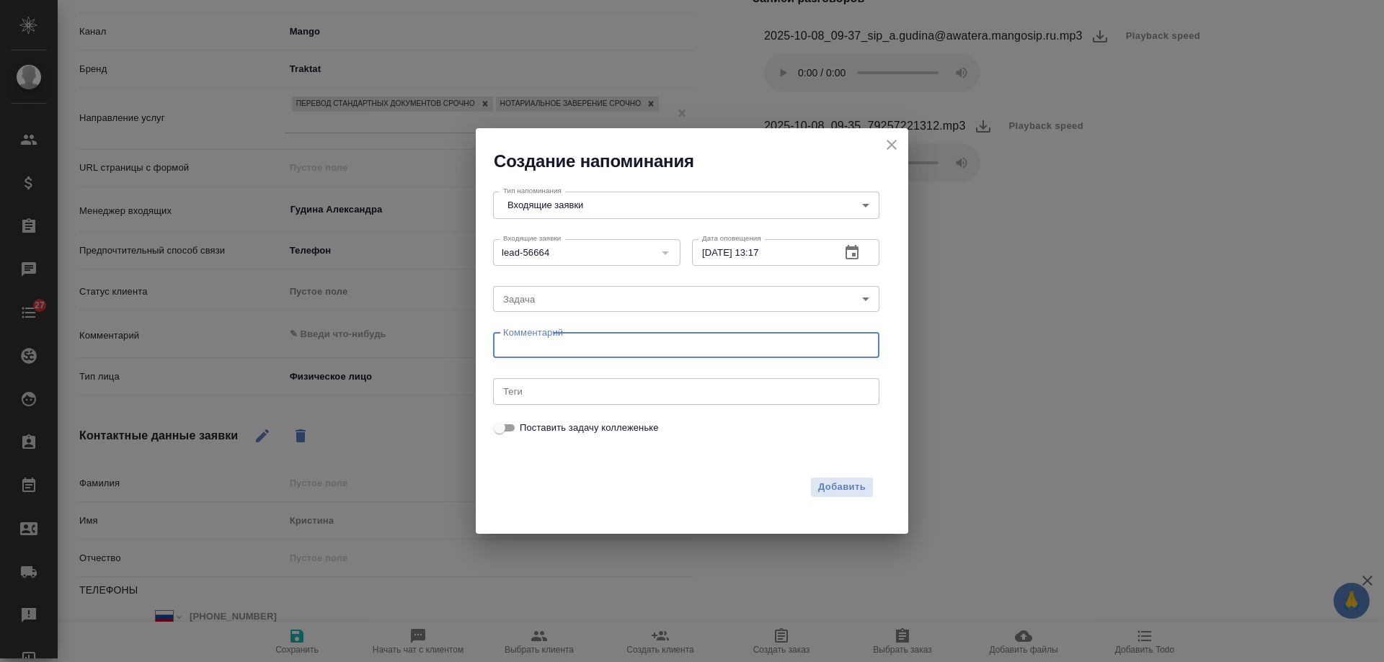
click at [560, 347] on textarea at bounding box center [686, 345] width 366 height 11
type textarea "искать на кунце"
click at [850, 489] on span "Добавить" at bounding box center [842, 487] width 48 height 17
type textarea "x"
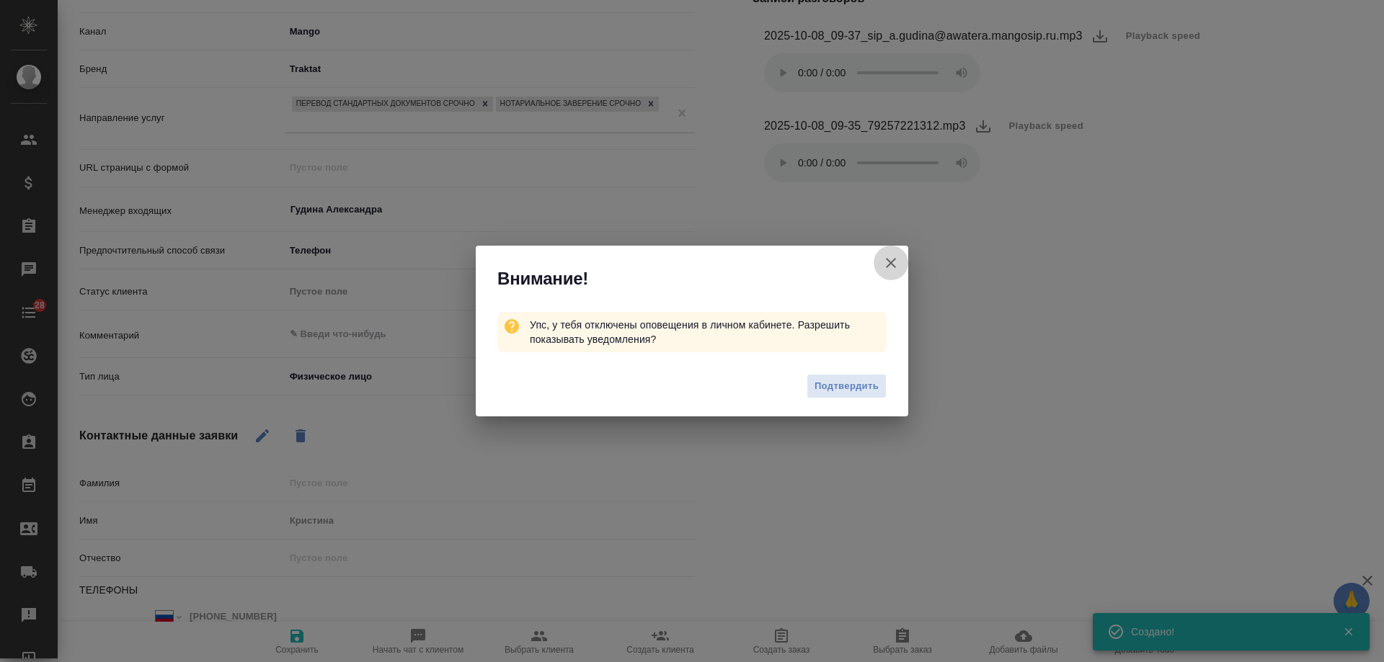
click at [890, 256] on icon "button" at bounding box center [890, 262] width 17 height 17
type textarea "x"
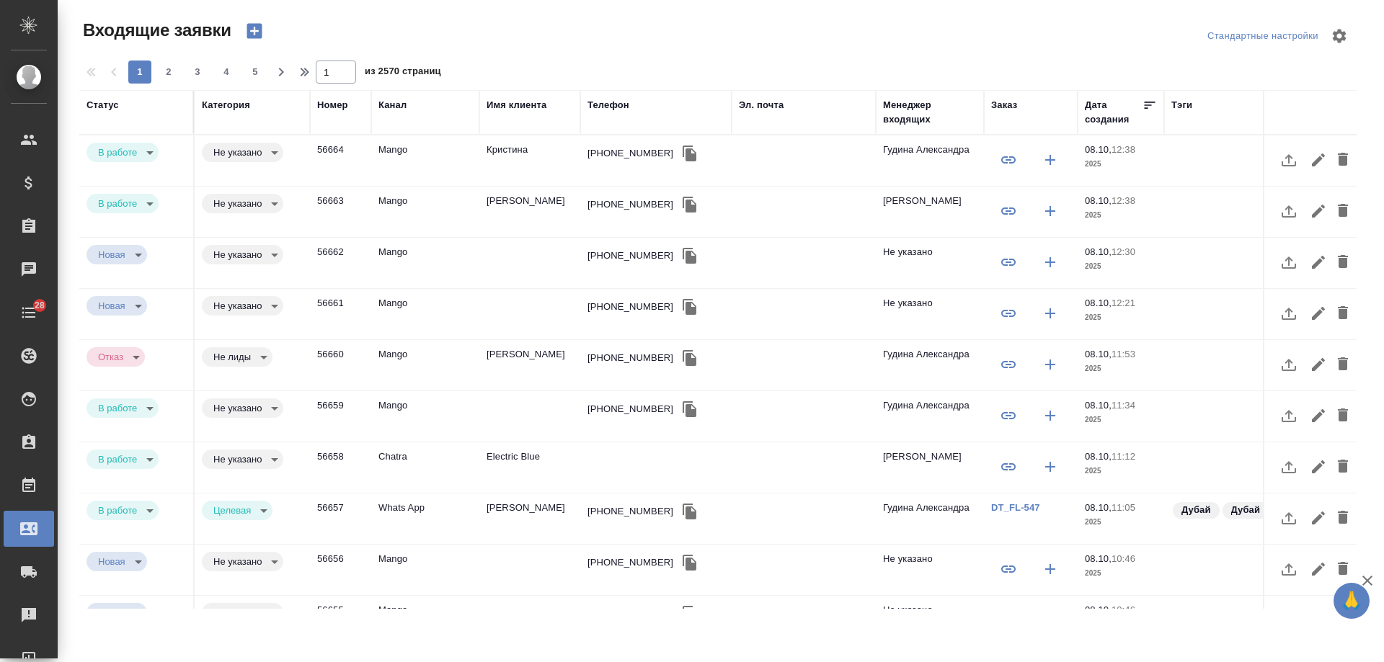
select select "RU"
